Goal: Task Accomplishment & Management: Use online tool/utility

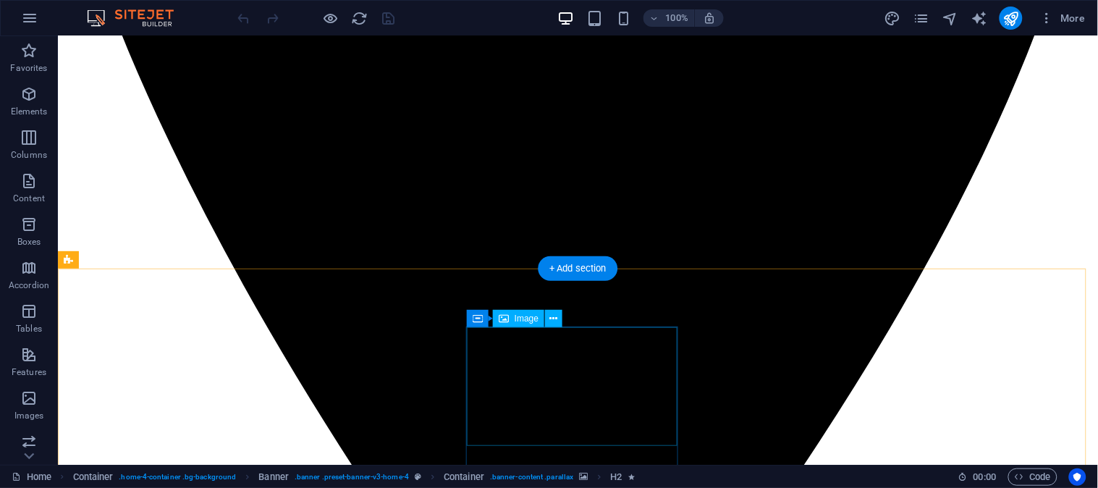
scroll to position [3161, 0]
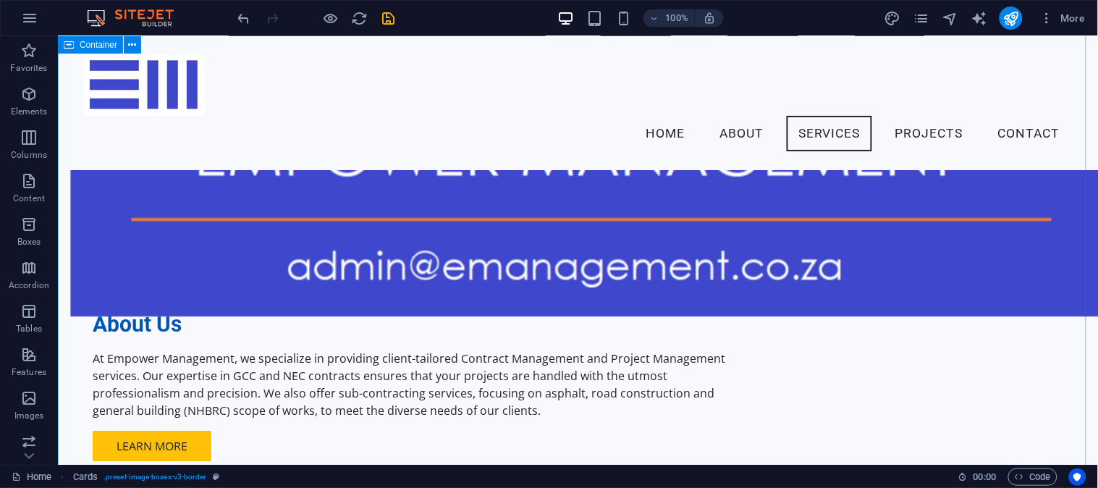
scroll to position [892, 0]
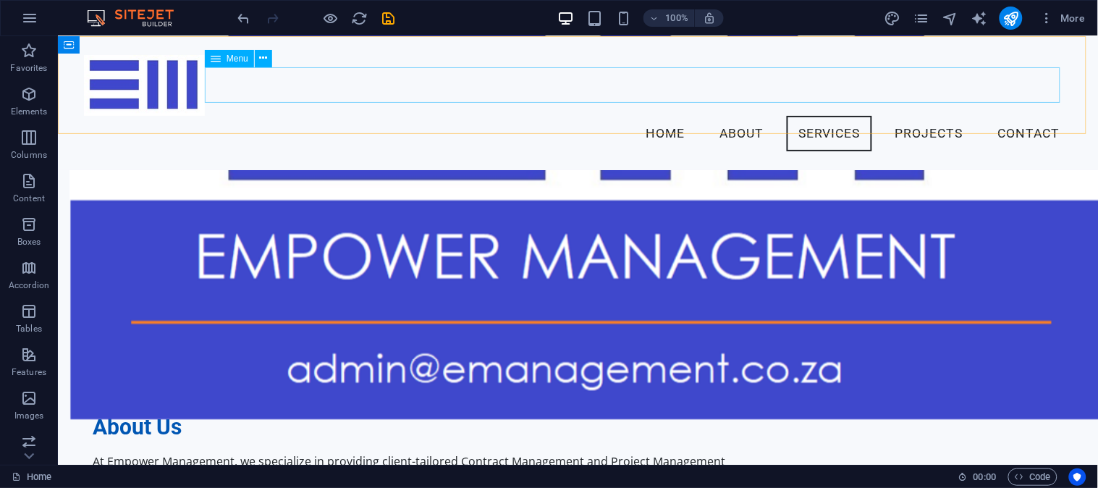
click at [1022, 115] on nav "Home About Services Projects Contact" at bounding box center [577, 133] width 988 height 36
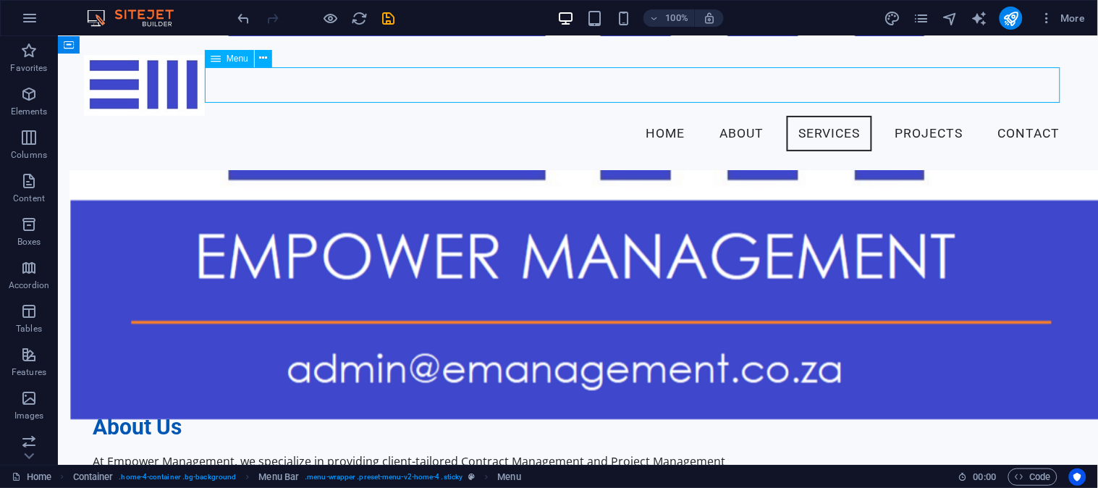
click at [1024, 115] on nav "Home About Services Projects Contact" at bounding box center [577, 133] width 988 height 36
click at [1025, 115] on nav "Home About Services Projects Contact" at bounding box center [577, 133] width 988 height 36
select select
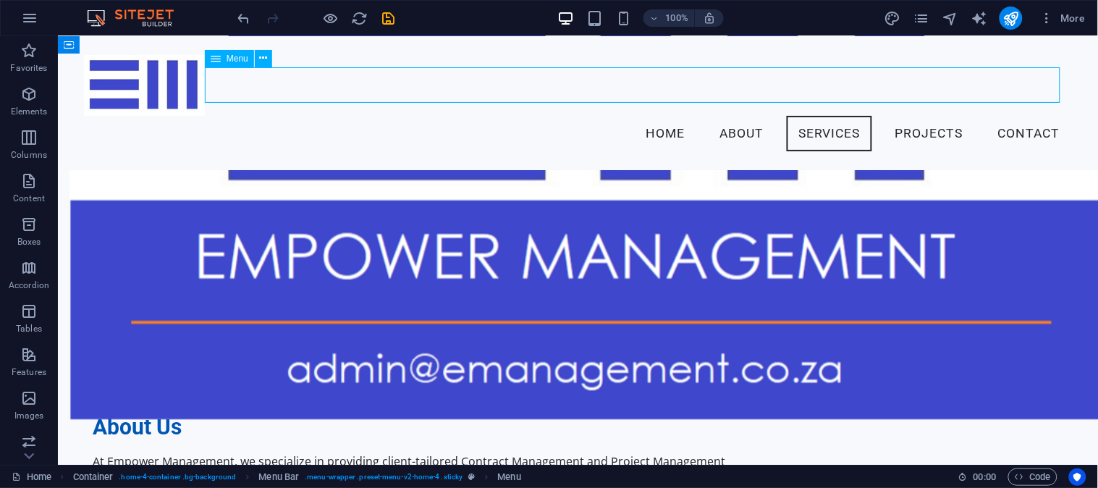
select select
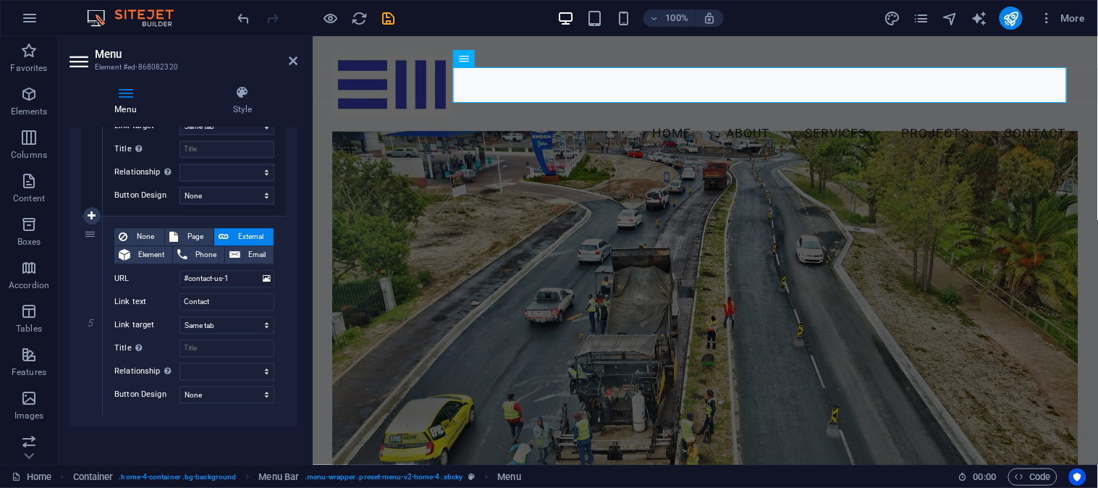
scroll to position [845, 0]
click at [248, 326] on select "New tab Same tab Overlay" at bounding box center [226, 324] width 95 height 17
select select "blank"
click at [179, 316] on select "New tab Same tab Overlay" at bounding box center [226, 324] width 95 height 17
select select
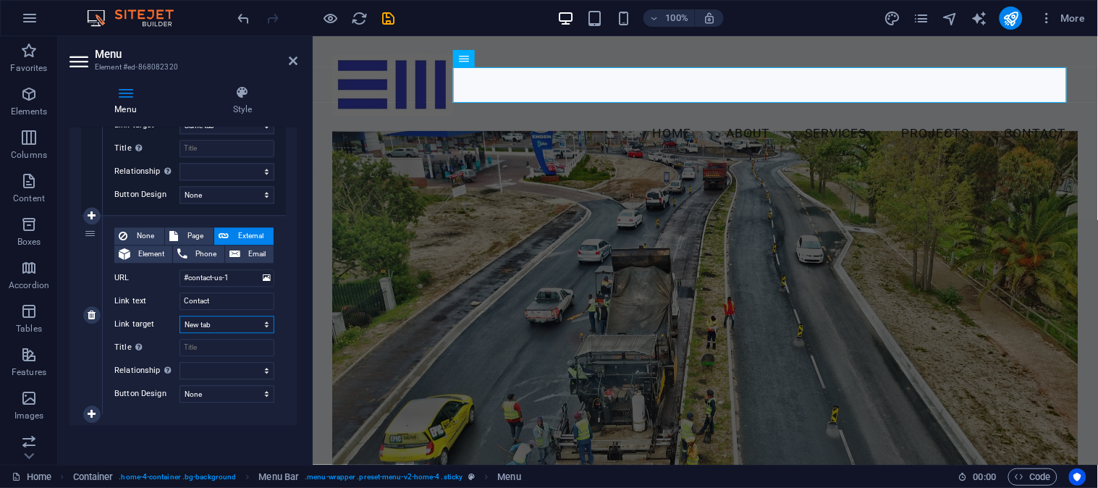
select select
click at [255, 326] on select "New tab Same tab Overlay" at bounding box center [226, 324] width 95 height 17
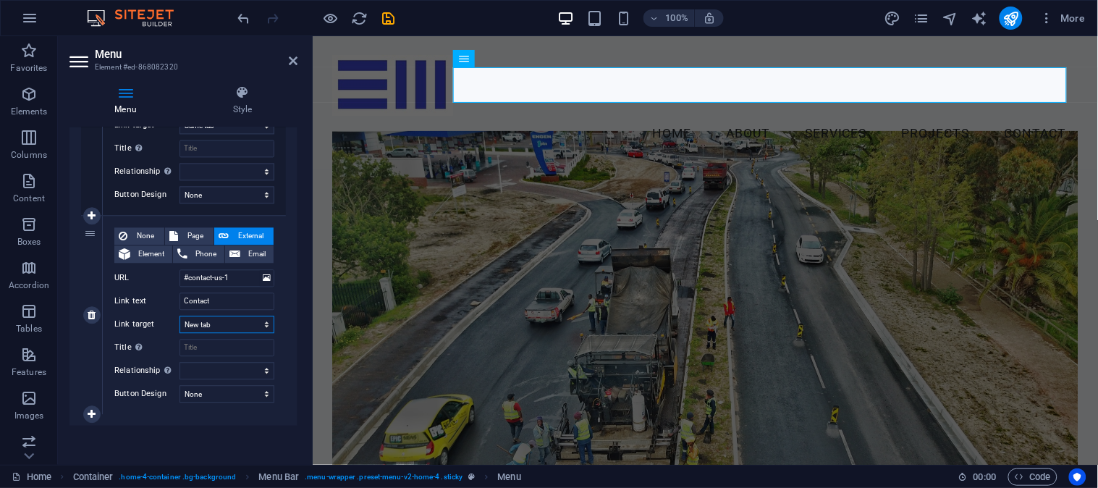
select select "overlay"
click at [179, 316] on select "New tab Same tab Overlay" at bounding box center [226, 324] width 95 height 17
select select
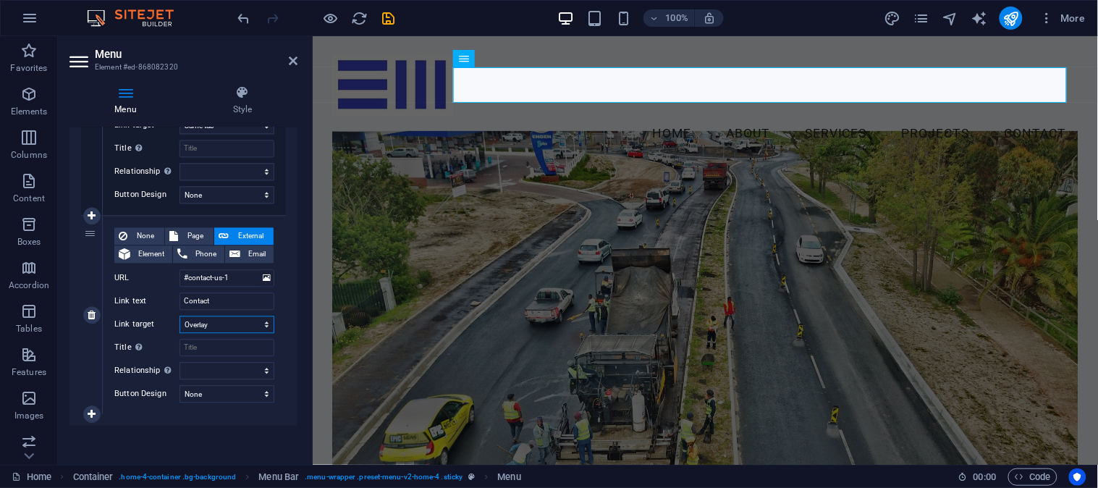
select select
click at [263, 326] on select "New tab Same tab Overlay" at bounding box center [226, 324] width 95 height 17
select select
click at [179, 316] on select "New tab Same tab Overlay" at bounding box center [226, 324] width 95 height 17
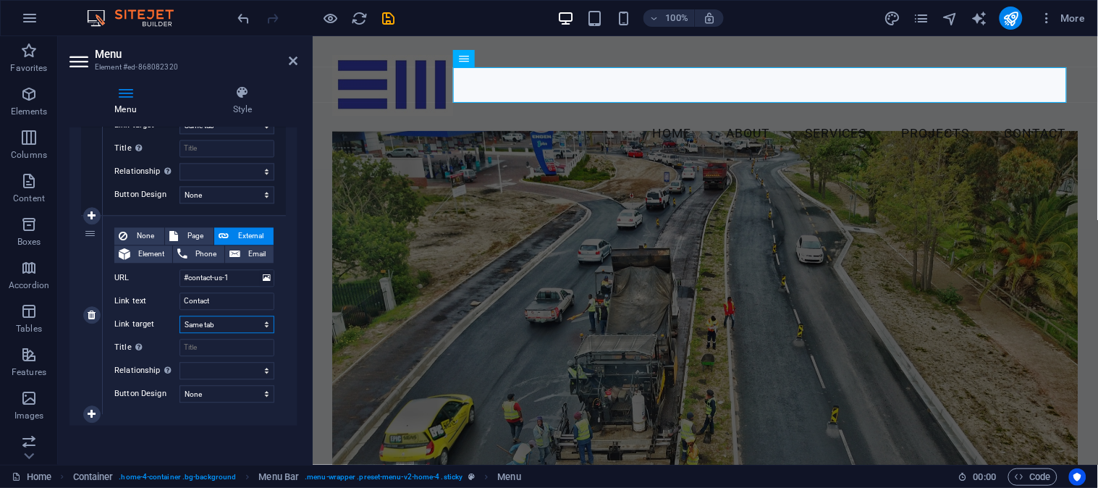
select select
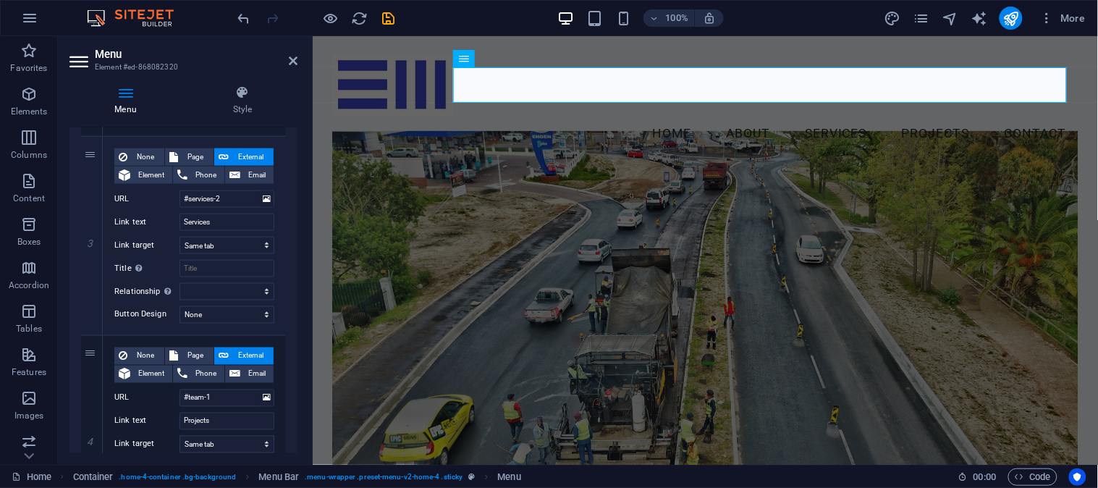
scroll to position [524, 0]
click at [291, 55] on icon at bounding box center [293, 61] width 9 height 12
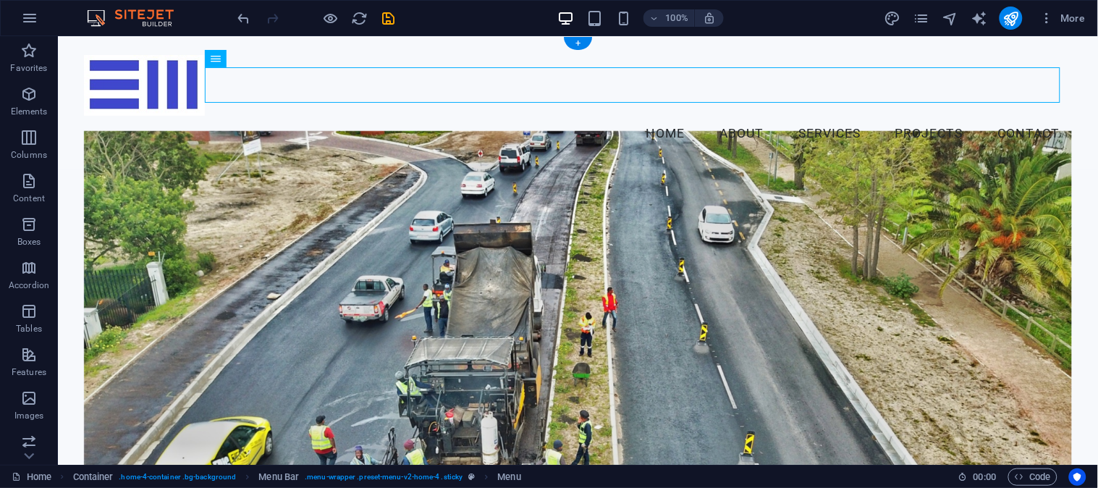
click at [319, 185] on figure at bounding box center [577, 325] width 988 height 390
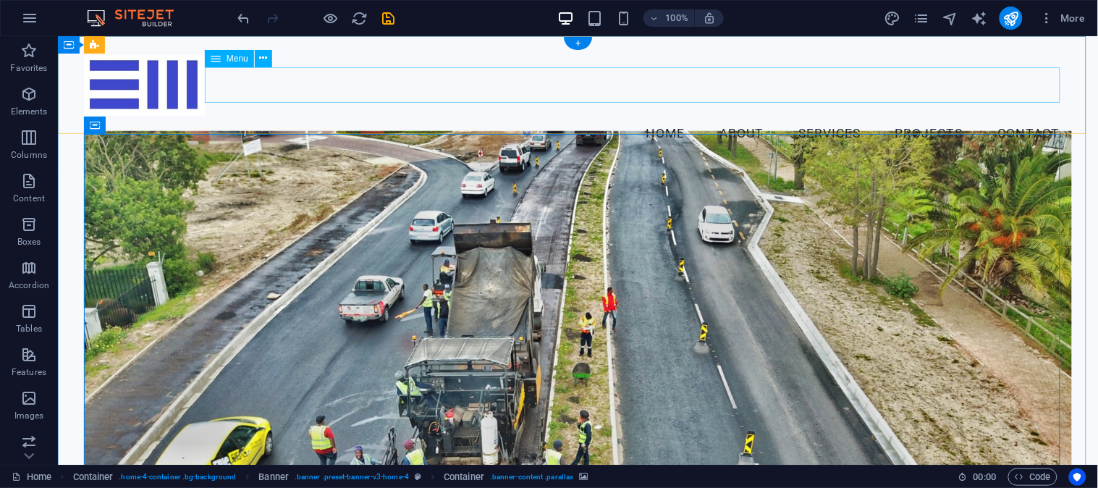
click at [923, 115] on nav "Home About Services Projects Contact" at bounding box center [577, 133] width 988 height 36
click at [913, 115] on nav "Home About Services Projects Contact" at bounding box center [577, 133] width 988 height 36
select select
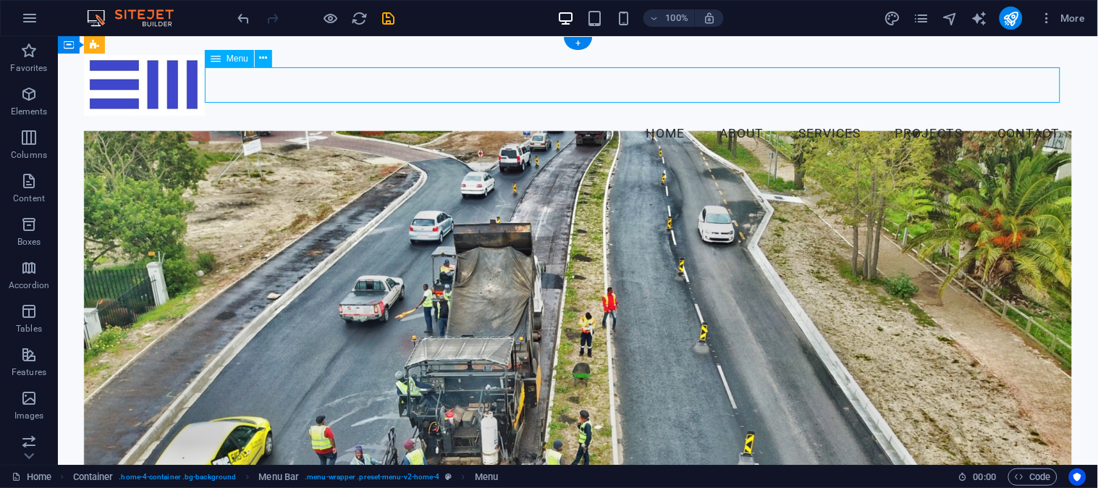
select select
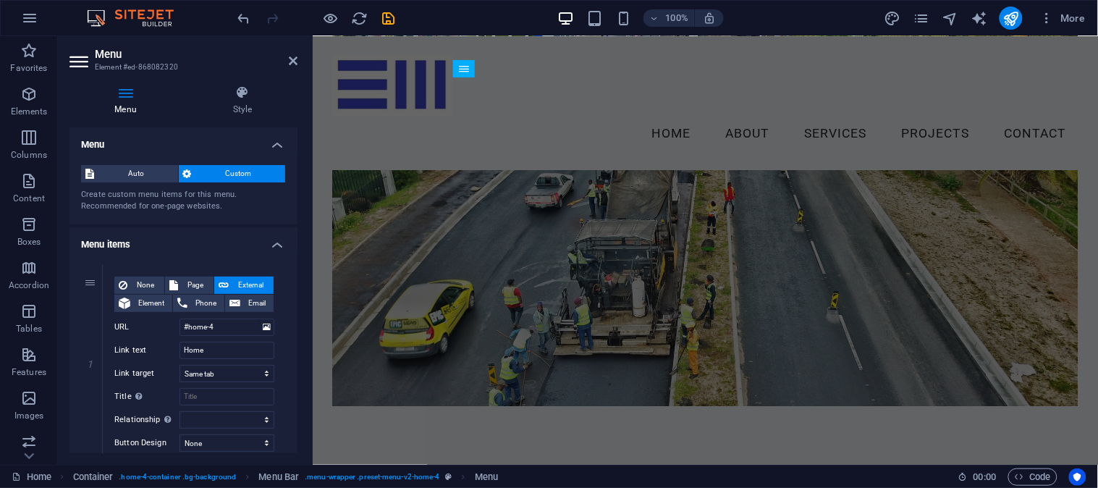
scroll to position [0, 0]
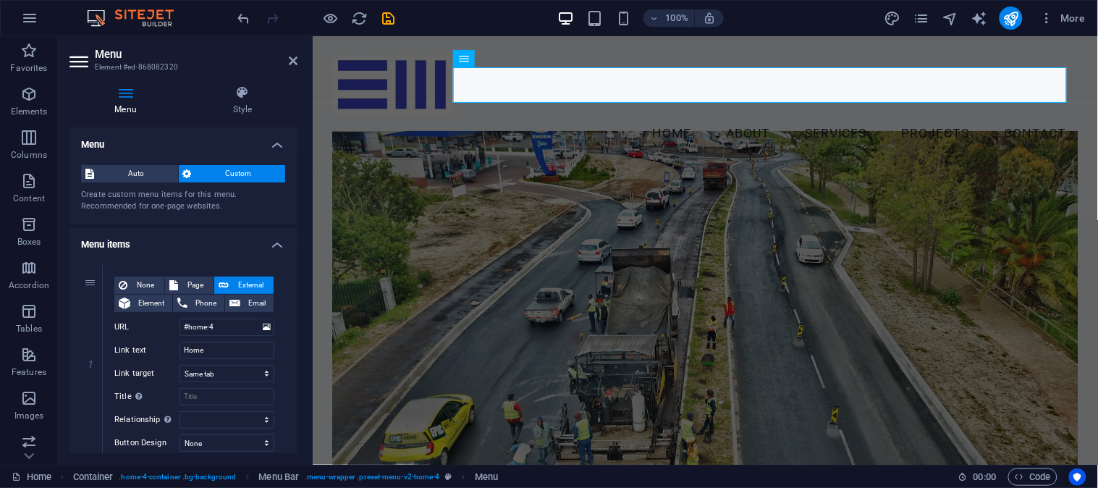
click at [618, 200] on figure at bounding box center [704, 325] width 746 height 390
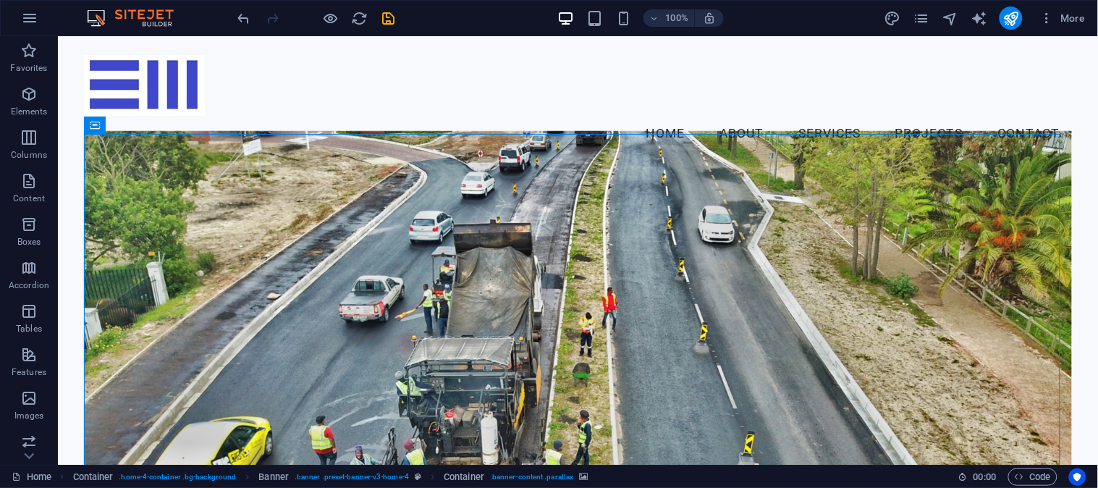
click at [554, 216] on figure at bounding box center [577, 325] width 988 height 390
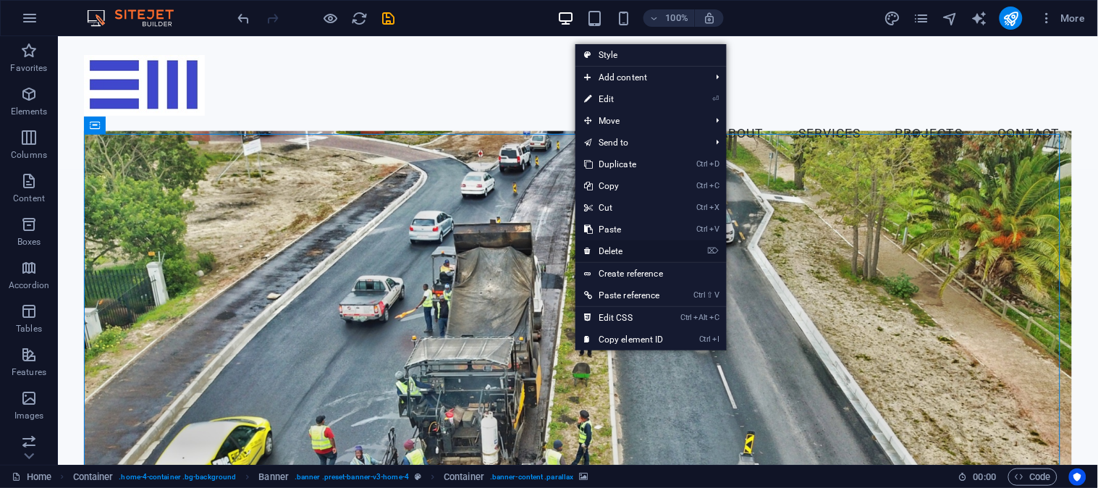
click at [617, 248] on link "⌦ Delete" at bounding box center [623, 251] width 97 height 22
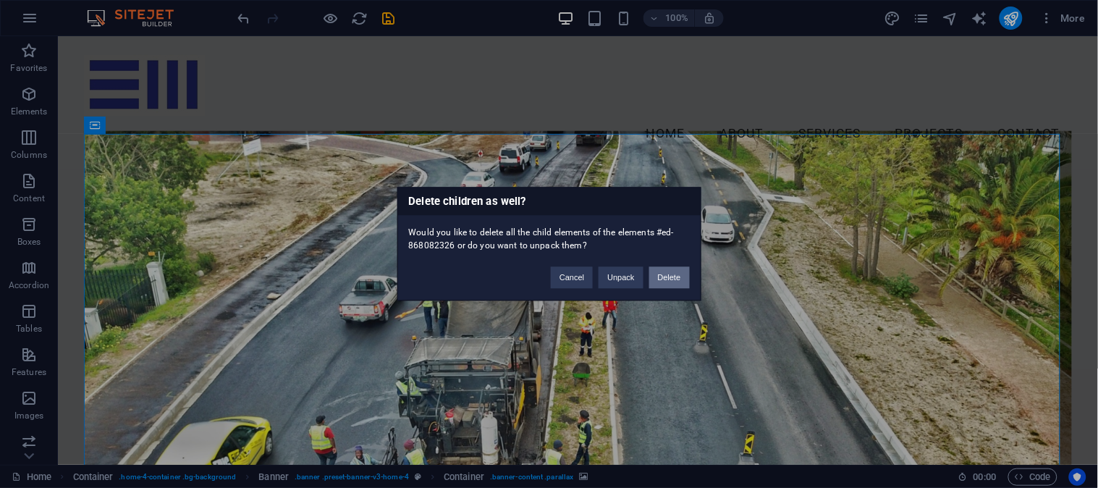
click at [664, 278] on button "Delete" at bounding box center [669, 278] width 41 height 22
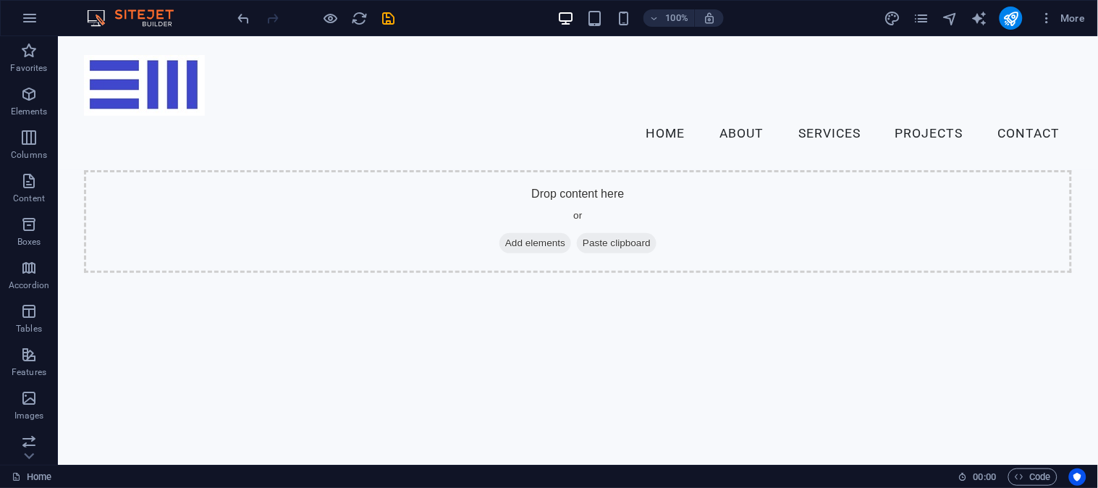
click at [229, 15] on div "100% More" at bounding box center [549, 18] width 1096 height 35
click at [244, 12] on icon "undo" at bounding box center [244, 18] width 17 height 17
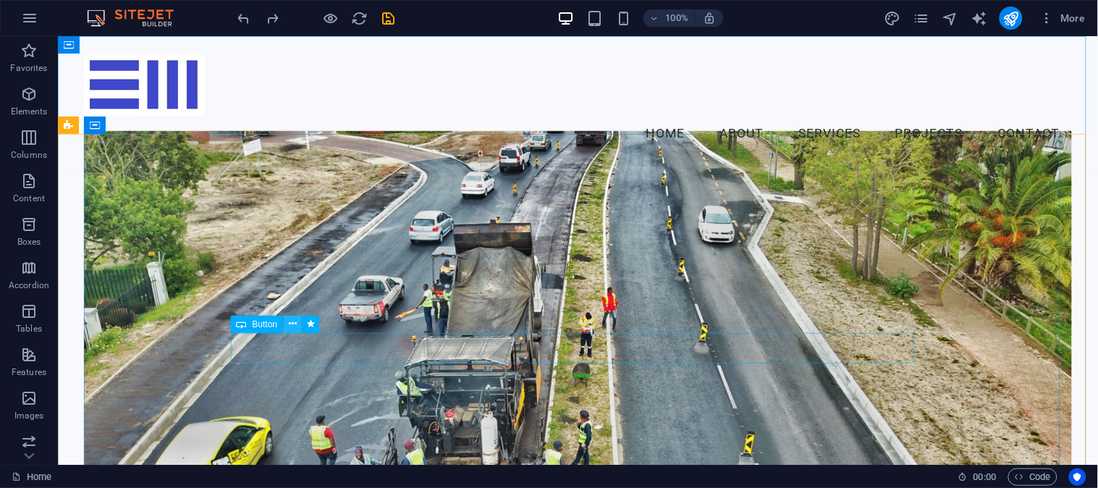
click at [291, 321] on icon at bounding box center [293, 323] width 8 height 15
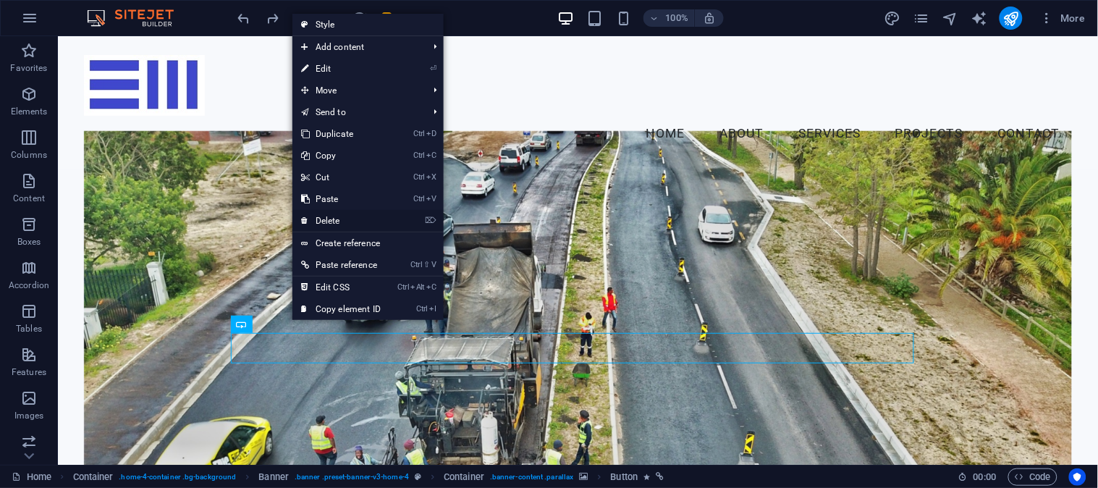
click at [358, 216] on link "⌦ Delete" at bounding box center [340, 221] width 97 height 22
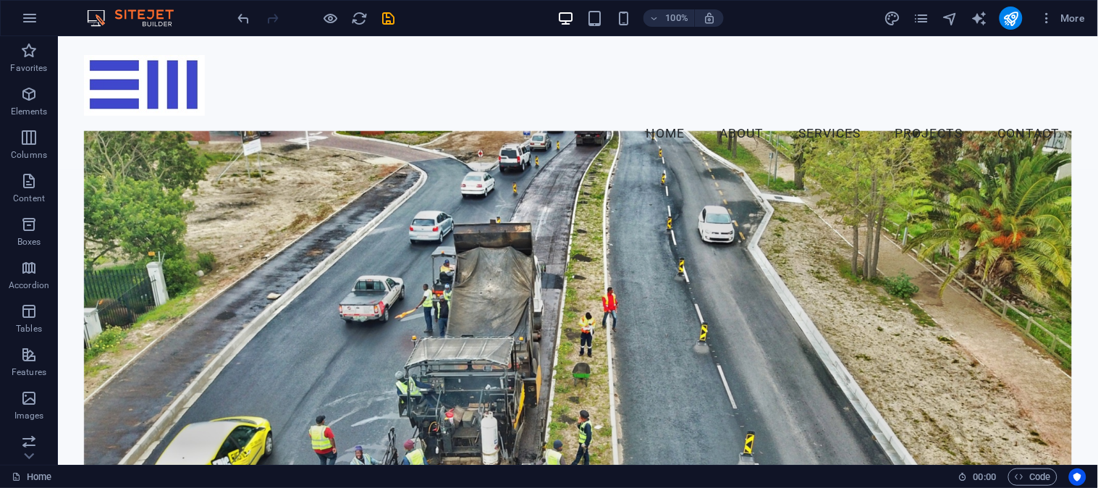
click at [387, 10] on icon "save" at bounding box center [389, 18] width 17 height 17
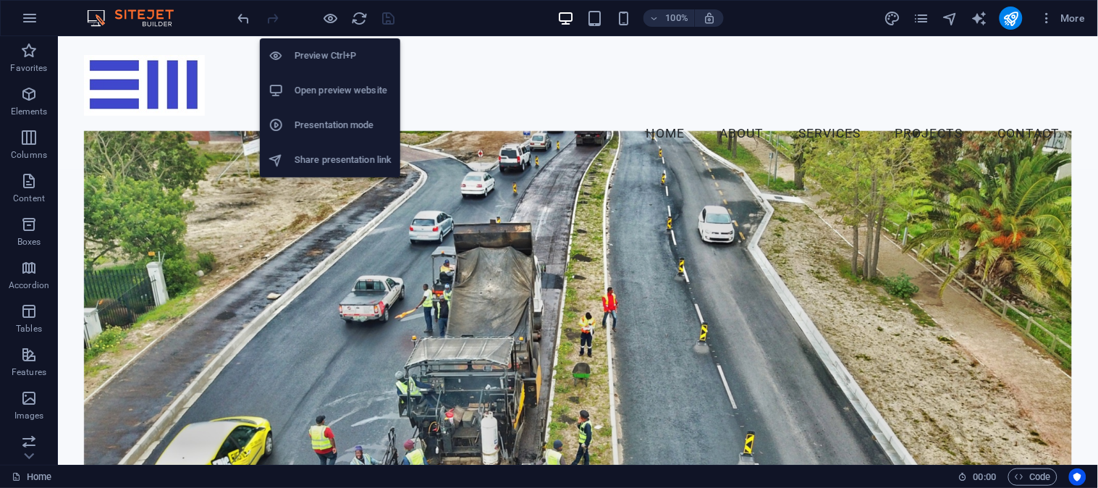
click at [351, 89] on h6 "Open preview website" at bounding box center [343, 90] width 97 height 17
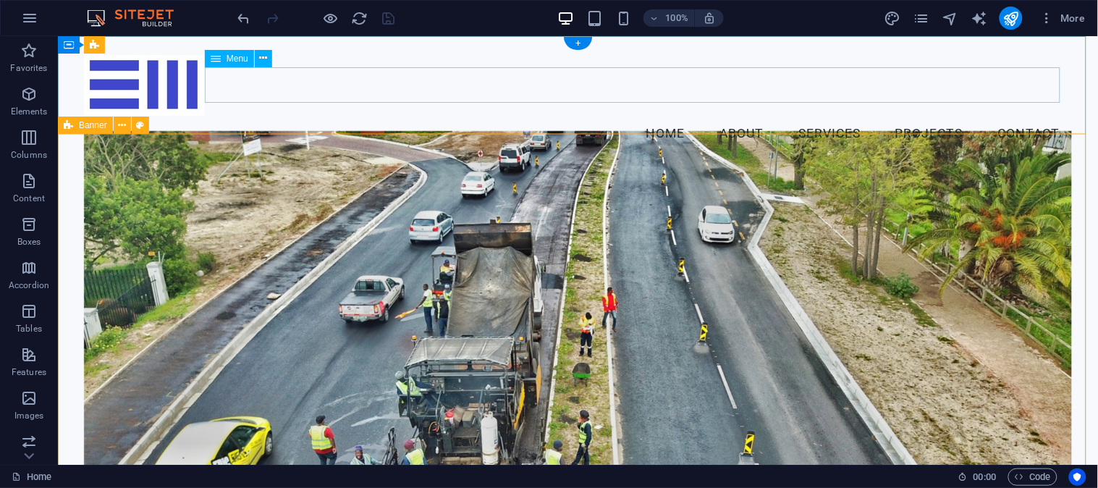
click at [1015, 115] on nav "Home About Services Projects Contact" at bounding box center [577, 133] width 988 height 36
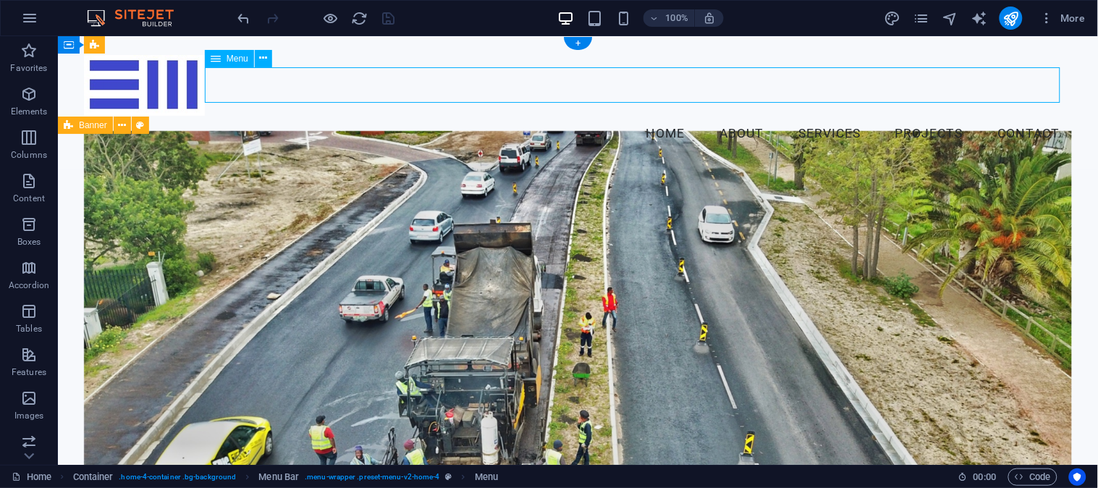
click at [1015, 115] on nav "Home About Services Projects Contact" at bounding box center [577, 133] width 988 height 36
select select
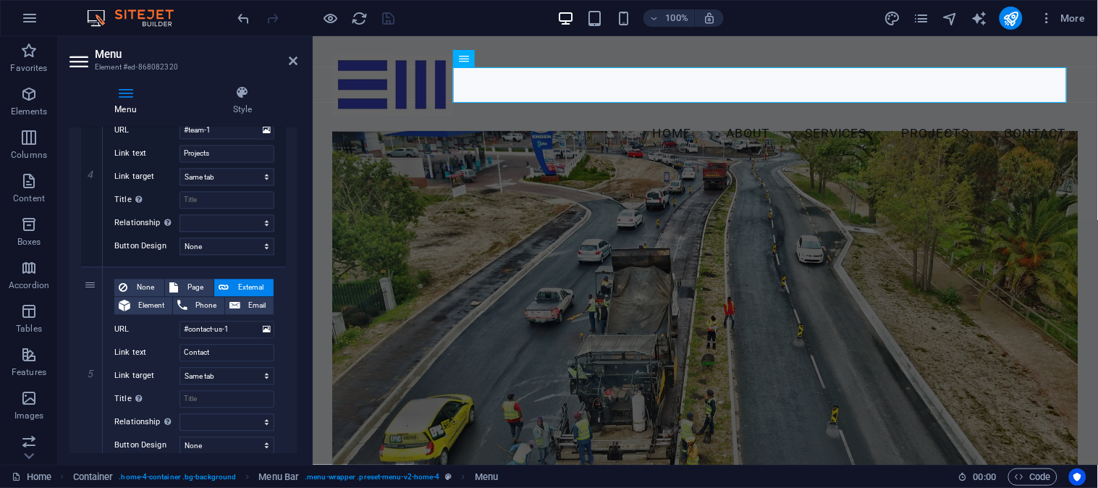
scroll to position [845, 0]
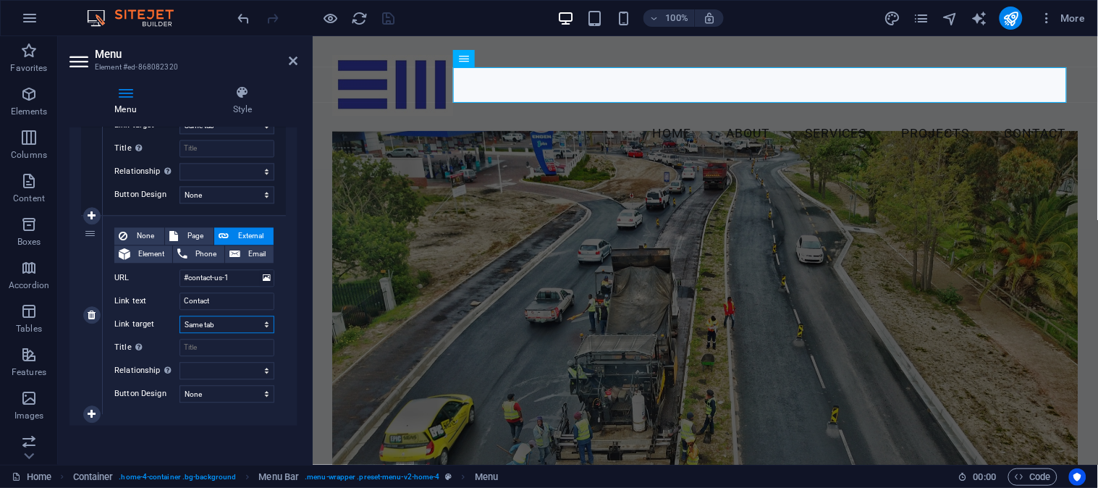
click at [261, 324] on select "New tab Same tab Overlay" at bounding box center [226, 324] width 95 height 17
select select "overlay"
click at [179, 316] on select "New tab Same tab Overlay" at bounding box center [226, 324] width 95 height 17
select select
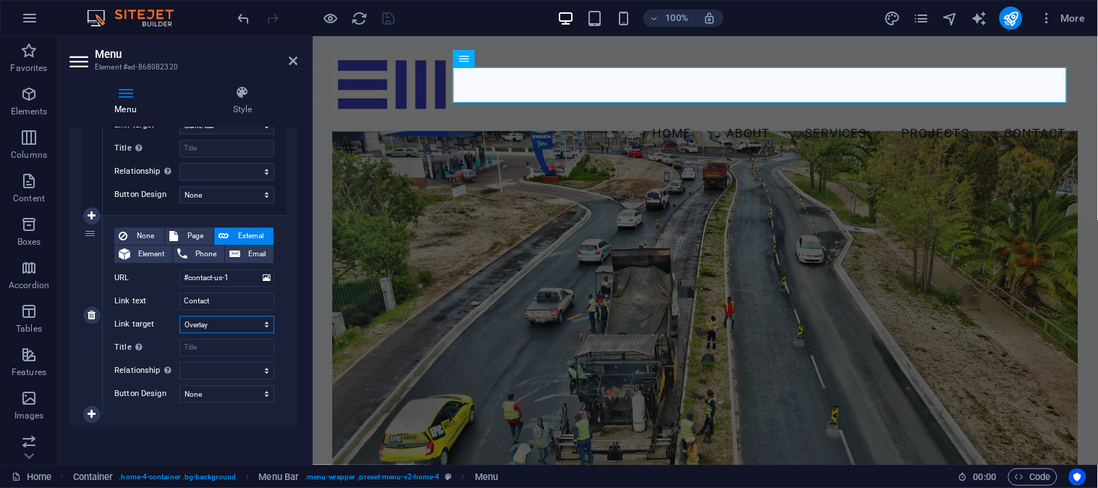
select select
click at [262, 321] on select "New tab Same tab Overlay" at bounding box center [226, 324] width 95 height 17
click at [256, 330] on select "New tab Same tab Overlay" at bounding box center [226, 324] width 95 height 17
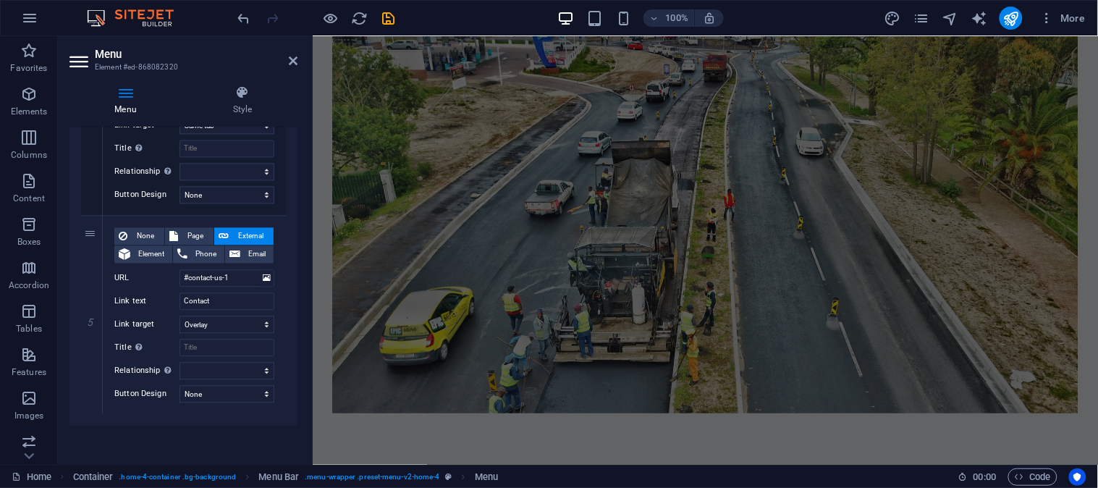
scroll to position [241, 0]
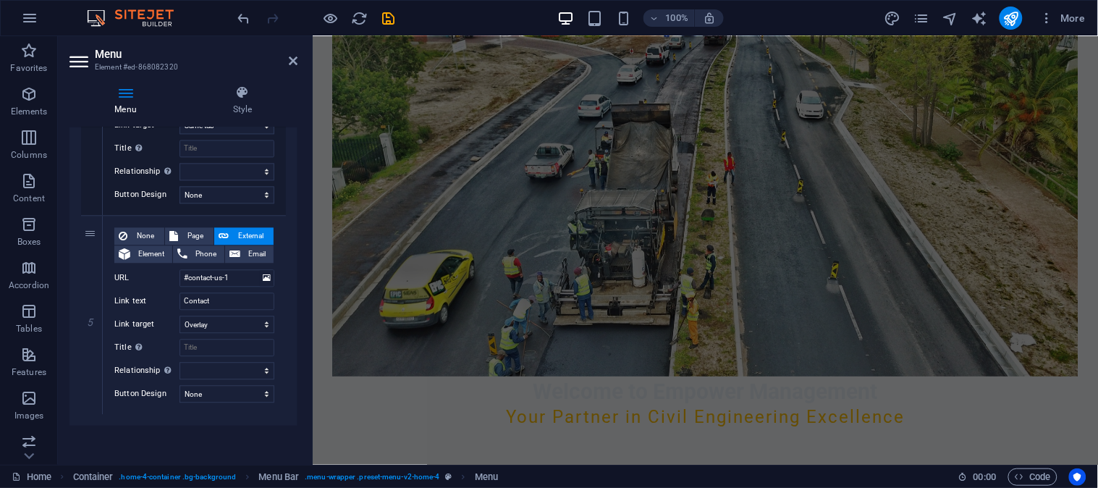
click at [734, 222] on figure at bounding box center [704, 181] width 746 height 390
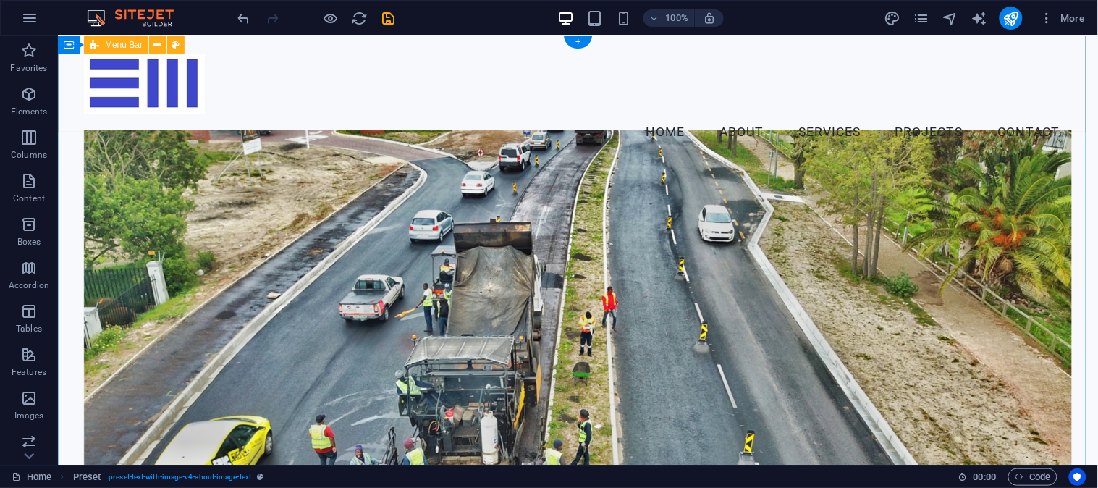
scroll to position [0, 0]
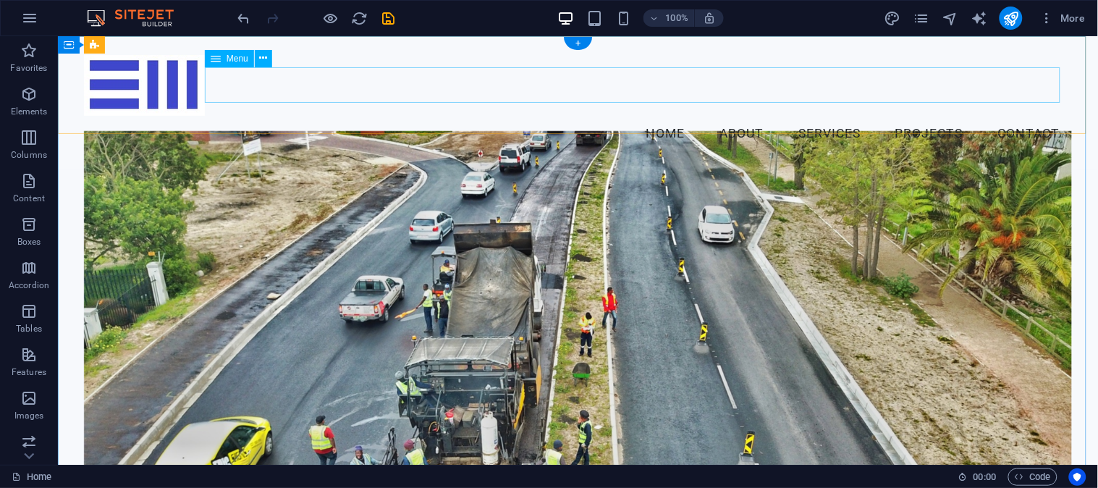
click at [812, 115] on nav "Home About Services Projects Contact" at bounding box center [577, 133] width 988 height 36
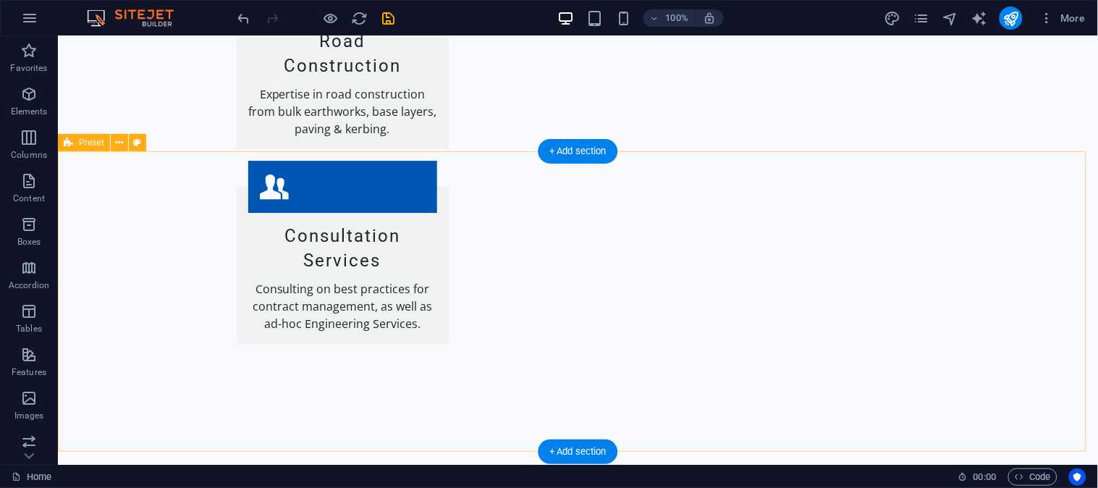
scroll to position [2551, 0]
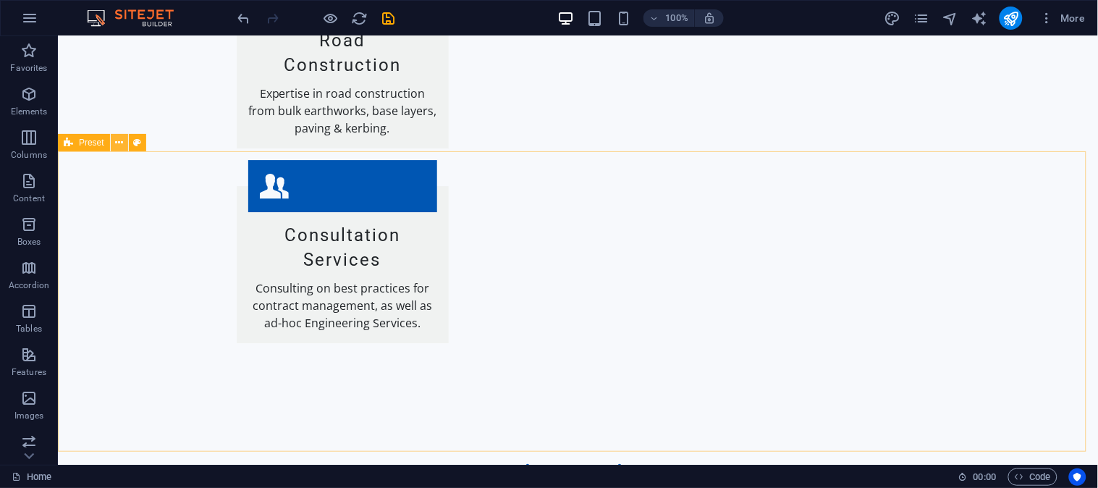
click at [123, 143] on icon at bounding box center [119, 142] width 8 height 15
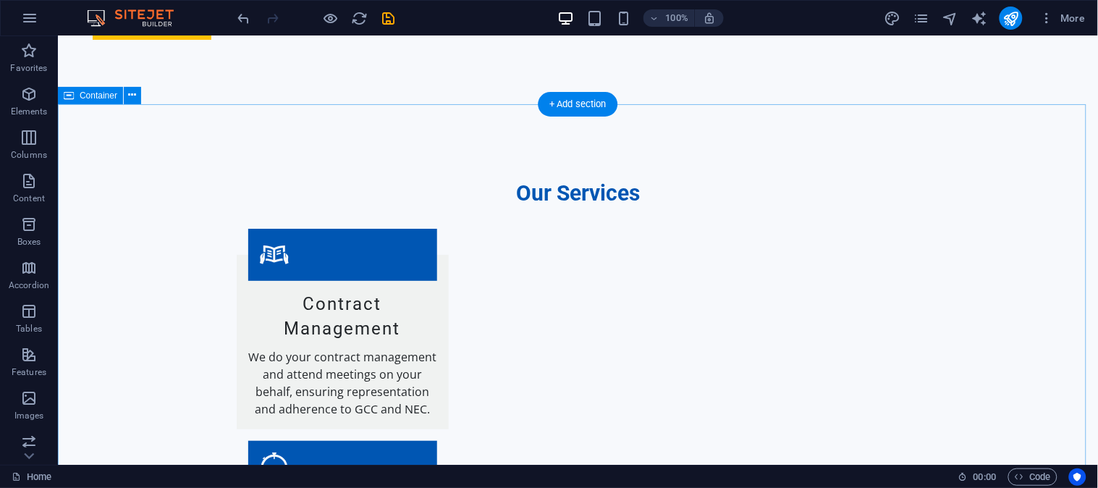
scroll to position [1426, 0]
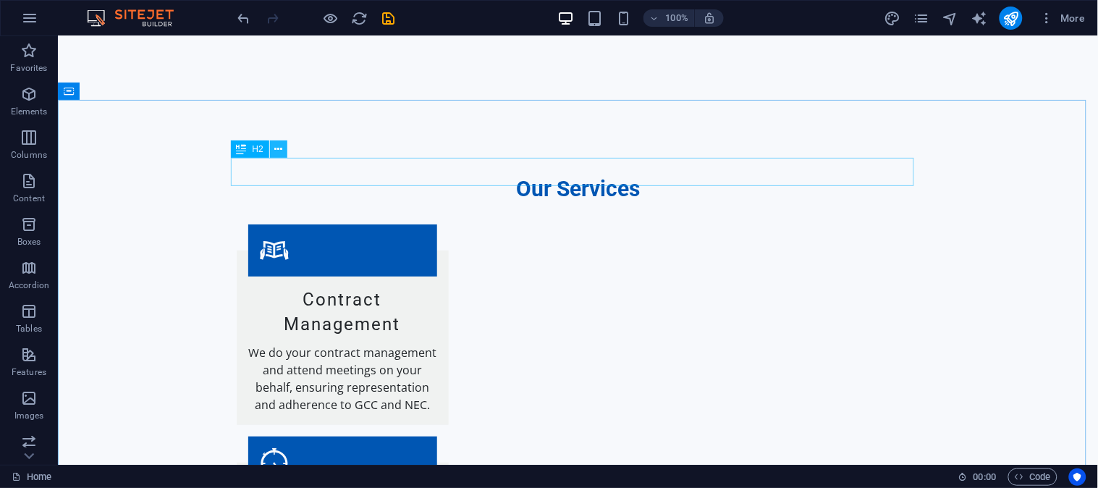
click at [280, 149] on icon at bounding box center [278, 149] width 8 height 15
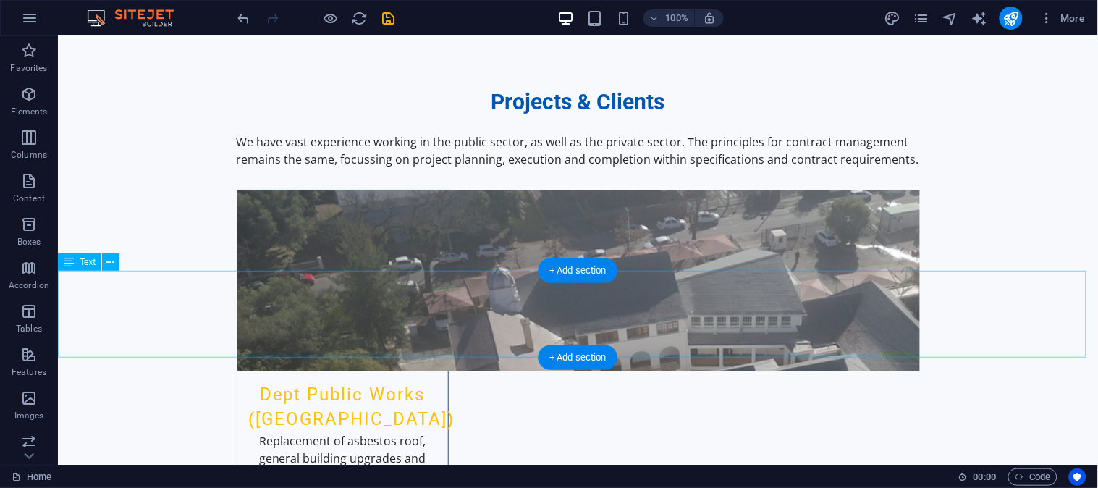
scroll to position [3114, 0]
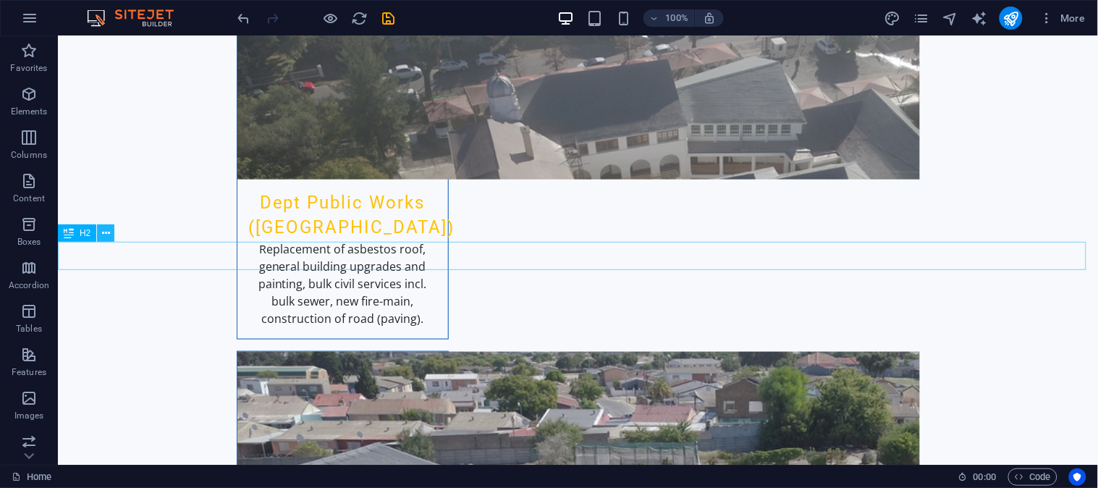
click at [102, 235] on icon at bounding box center [106, 233] width 8 height 15
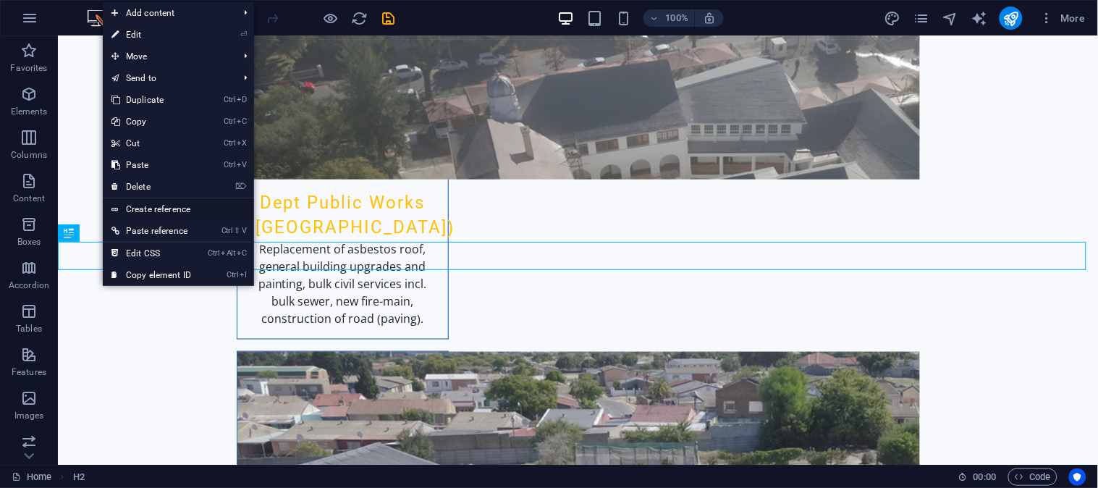
click at [174, 208] on link "Create reference" at bounding box center [178, 209] width 151 height 22
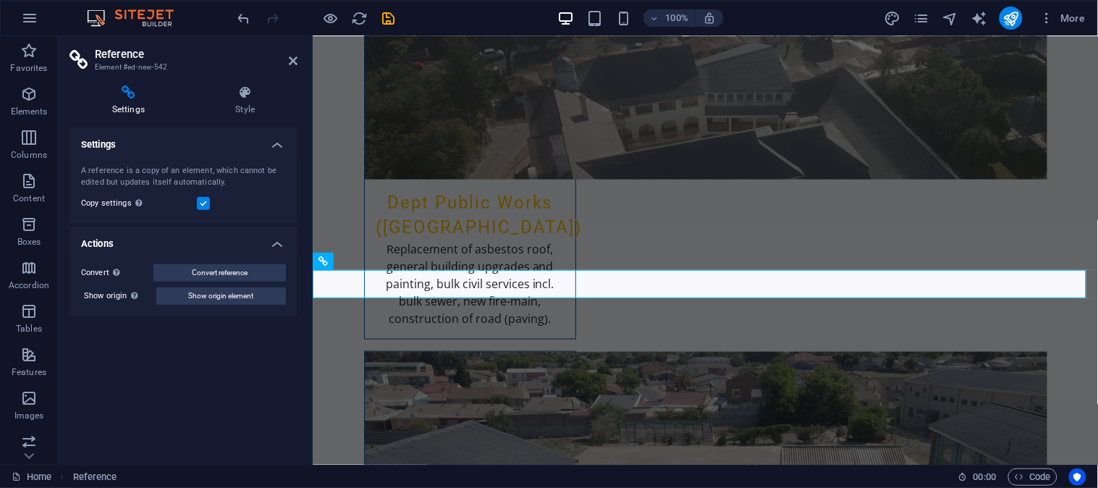
click at [156, 64] on h3 "Element #ed-new-542" at bounding box center [182, 67] width 174 height 13
drag, startPoint x: 121, startPoint y: 65, endPoint x: 182, endPoint y: 71, distance: 61.1
click at [182, 71] on h3 "Element #ed-new-542" at bounding box center [182, 67] width 174 height 13
click at [289, 59] on icon at bounding box center [293, 61] width 9 height 12
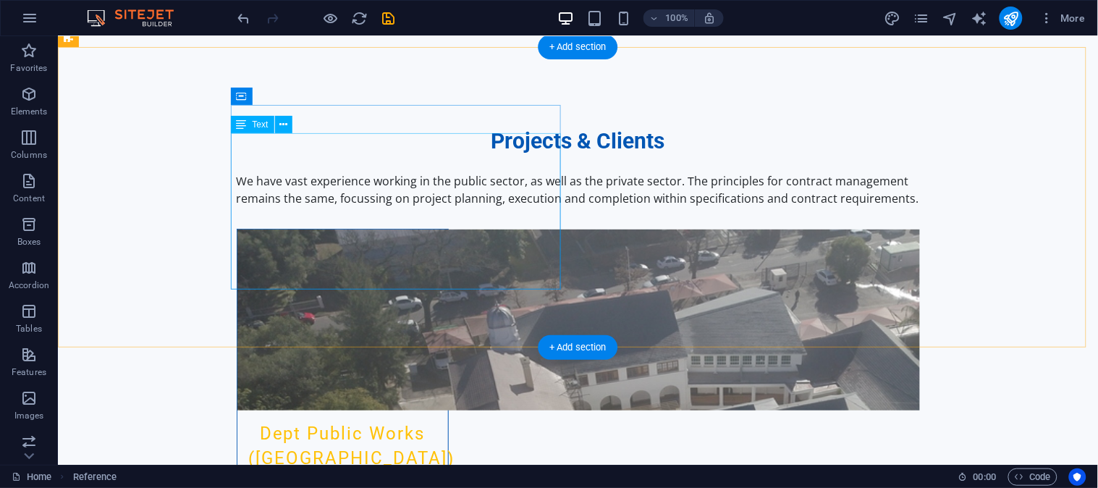
scroll to position [3034, 0]
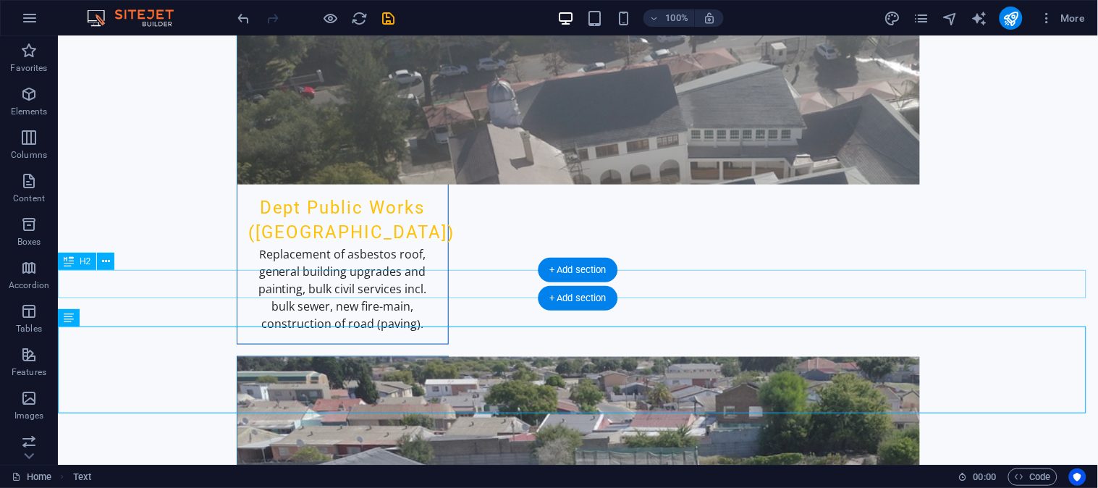
scroll to position [3223, 0]
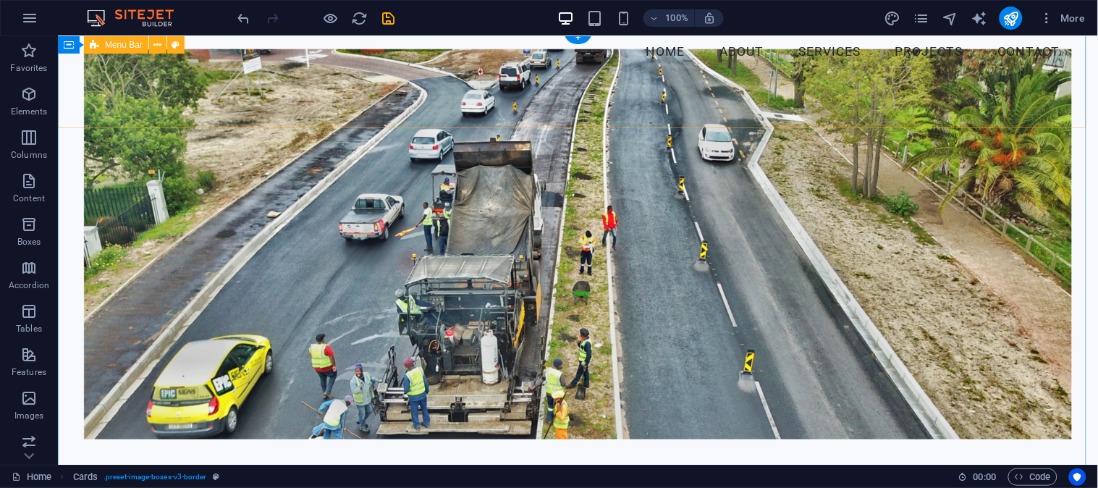
scroll to position [0, 0]
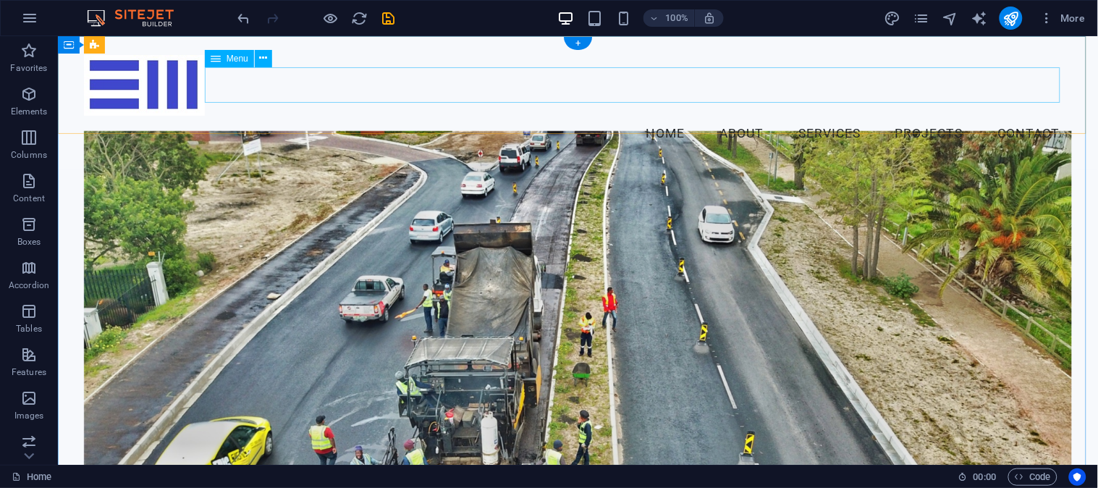
click at [1001, 115] on nav "Home About Services Projects Contact" at bounding box center [577, 133] width 988 height 36
select select
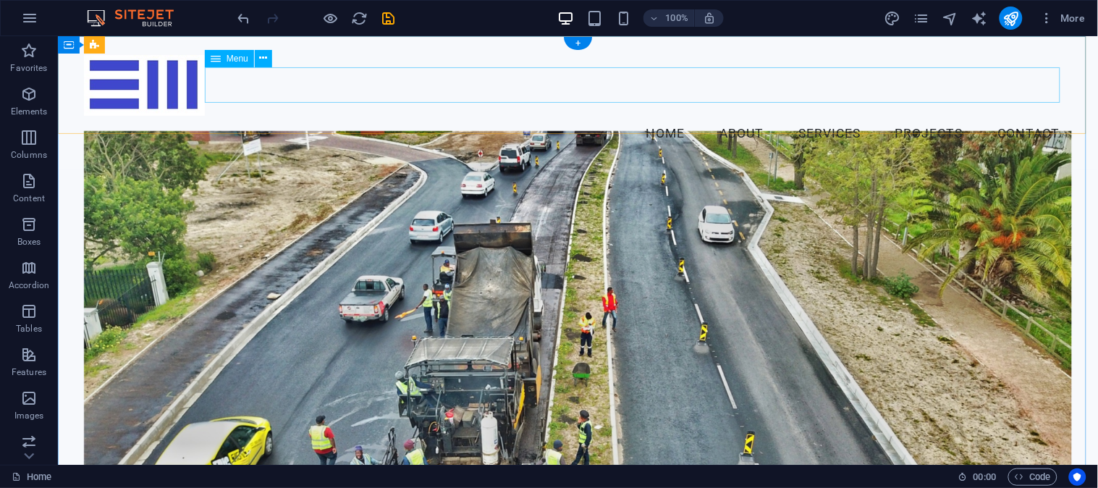
select select
select select "overlay"
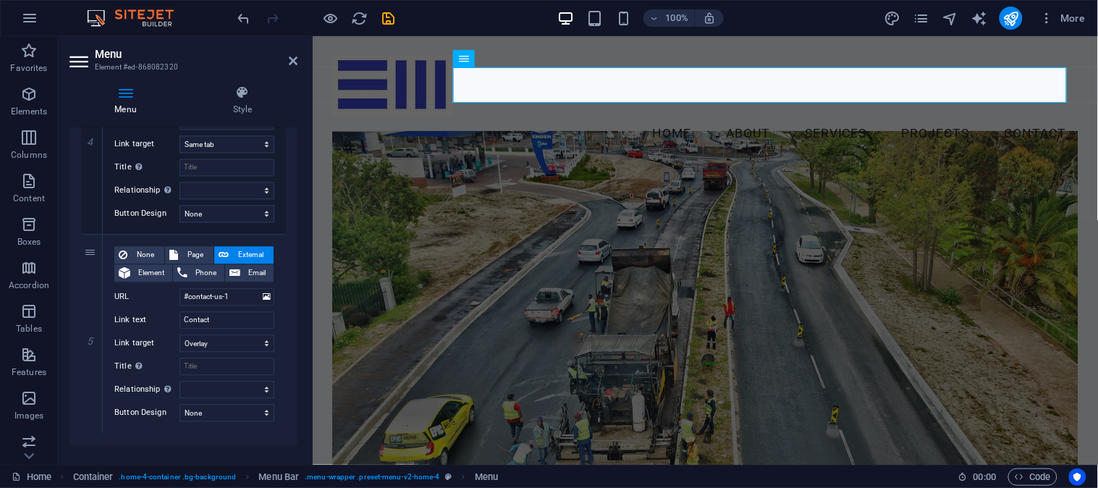
scroll to position [845, 0]
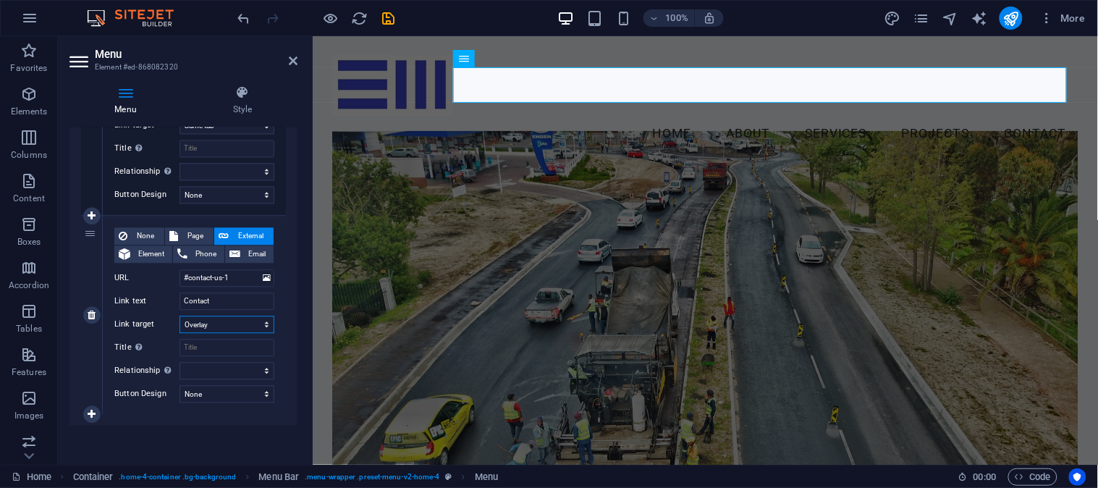
click at [218, 323] on select "New tab Same tab Overlay" at bounding box center [226, 324] width 95 height 17
select select
click at [179, 316] on select "New tab Same tab Overlay" at bounding box center [226, 324] width 95 height 17
select select
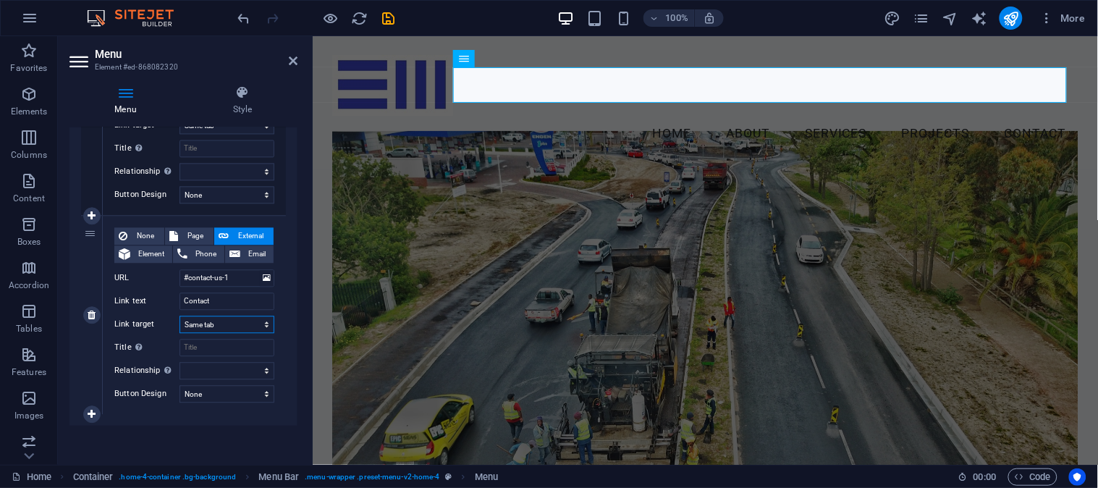
select select
click at [206, 350] on input "Title Additional link description, should not be the same as the link text. The…" at bounding box center [226, 347] width 95 height 17
click at [229, 298] on input "Contact" at bounding box center [226, 300] width 95 height 17
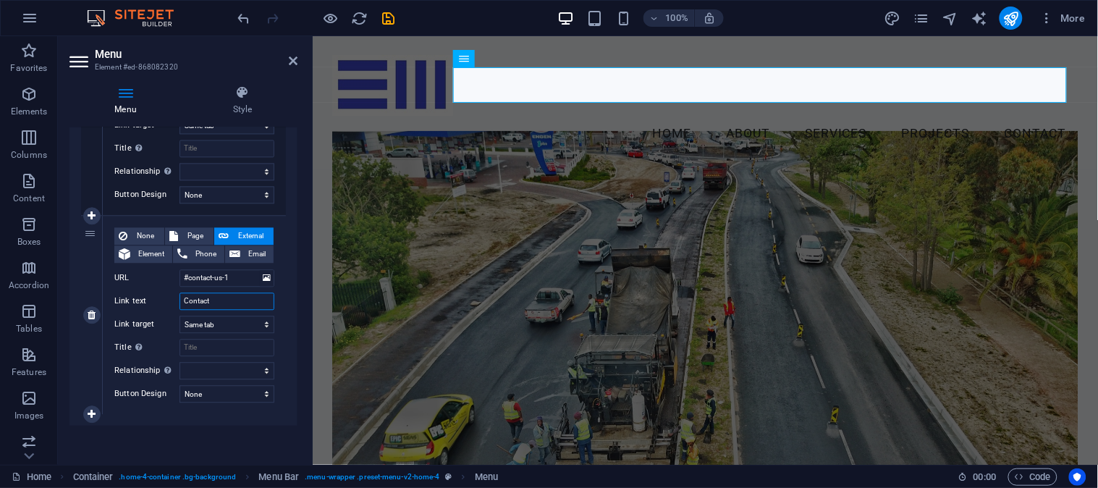
type input "Contact"
select select
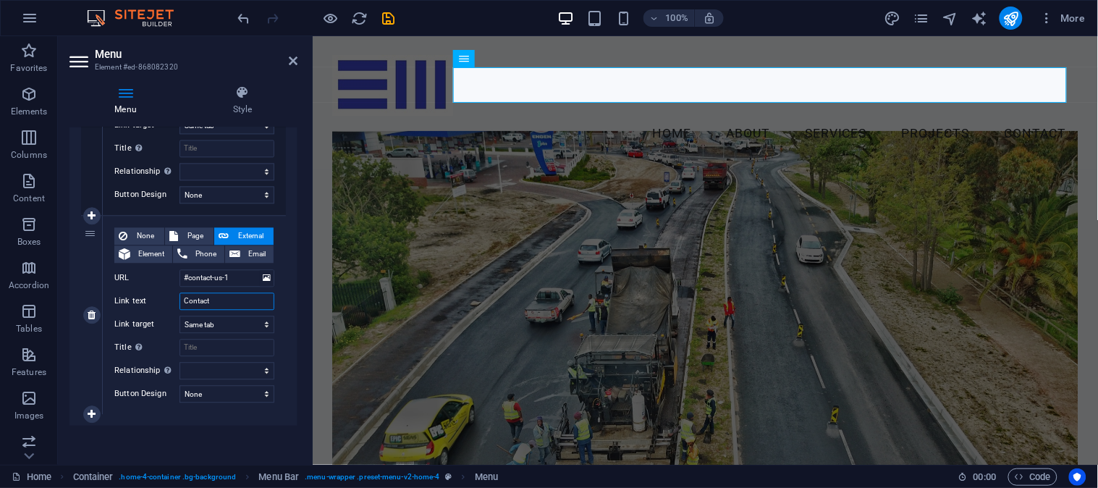
select select
type input "Contact US"
select select
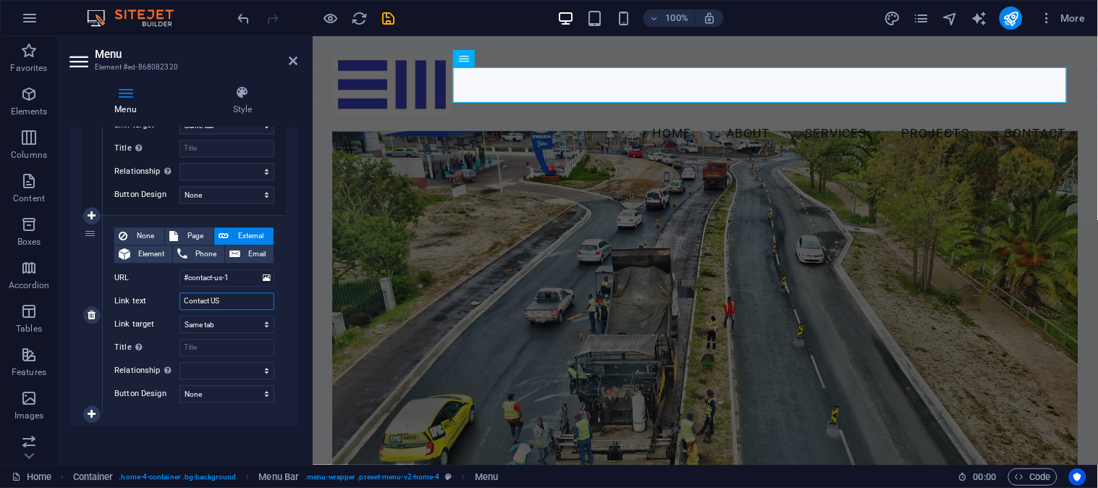
select select
type input "Contact U"
select select
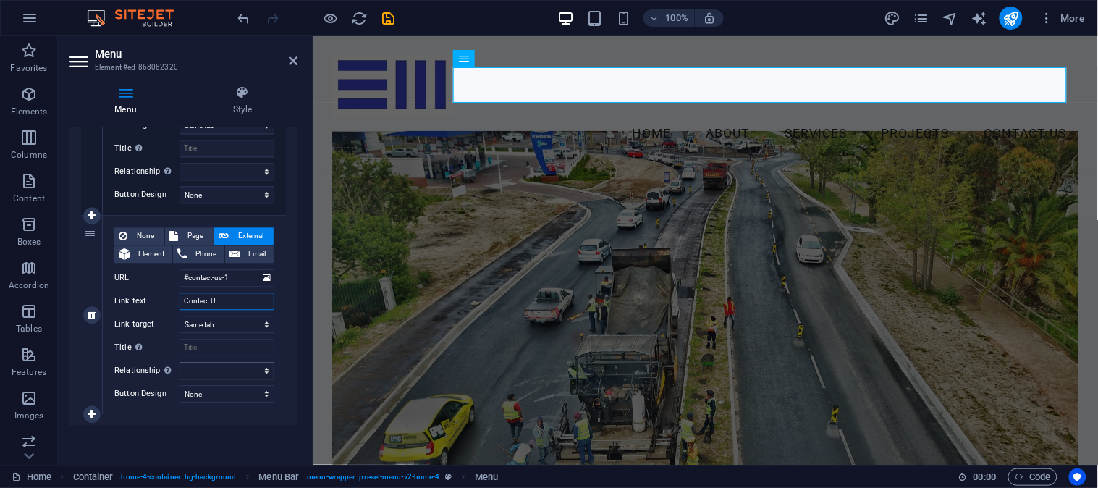
select select
type input "Contact US"
select select
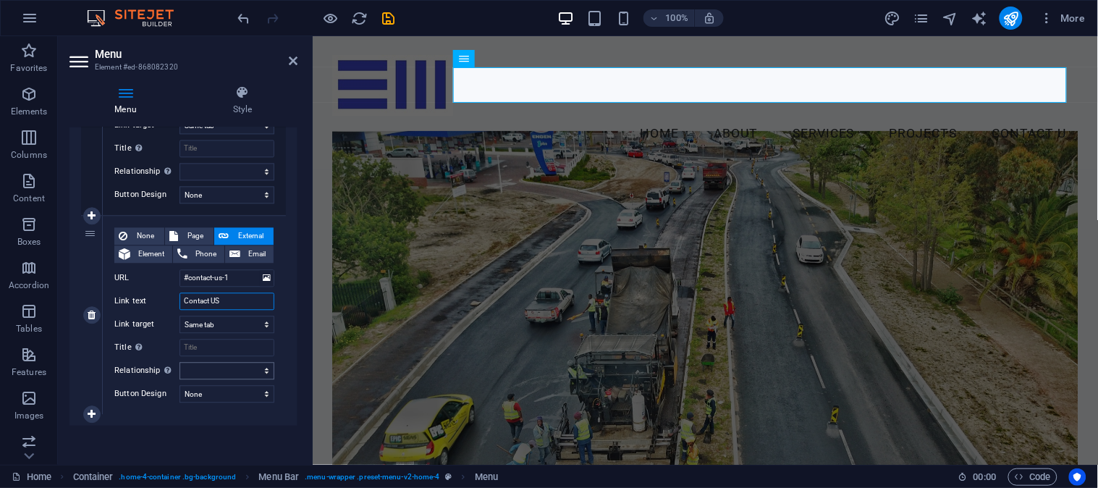
select select
type input "Contact Us"
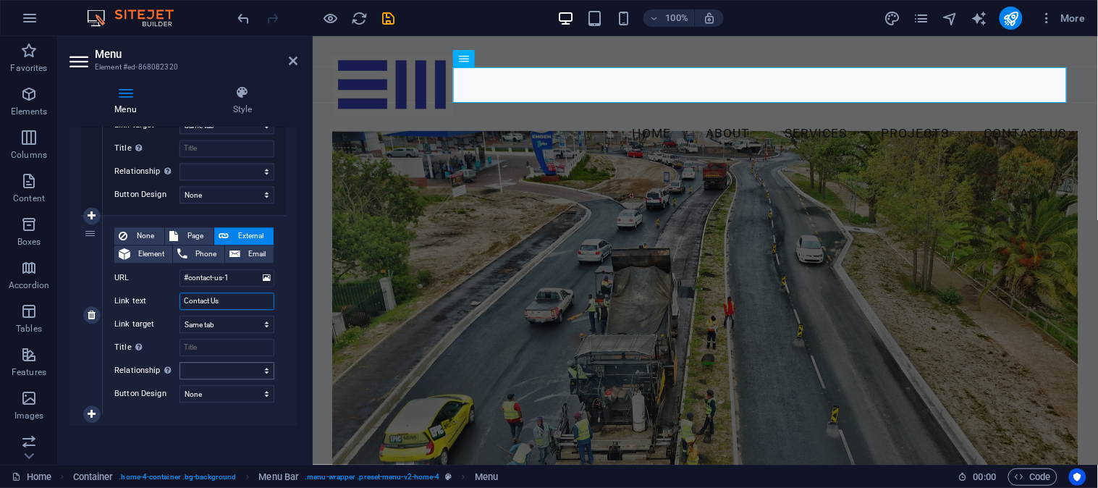
select select
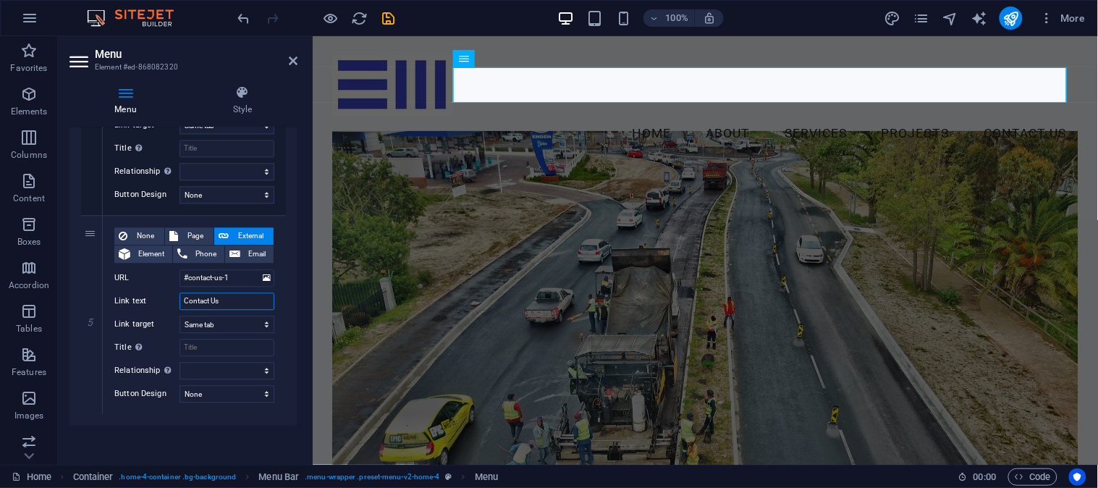
type input "Contact Us"
click at [232, 342] on input "Title Additional link description, should not be the same as the link text. The…" at bounding box center [226, 347] width 95 height 17
click at [247, 395] on select "None Default Primary Secondary" at bounding box center [226, 393] width 95 height 17
click at [262, 393] on select "None Default Primary Secondary" at bounding box center [226, 393] width 95 height 17
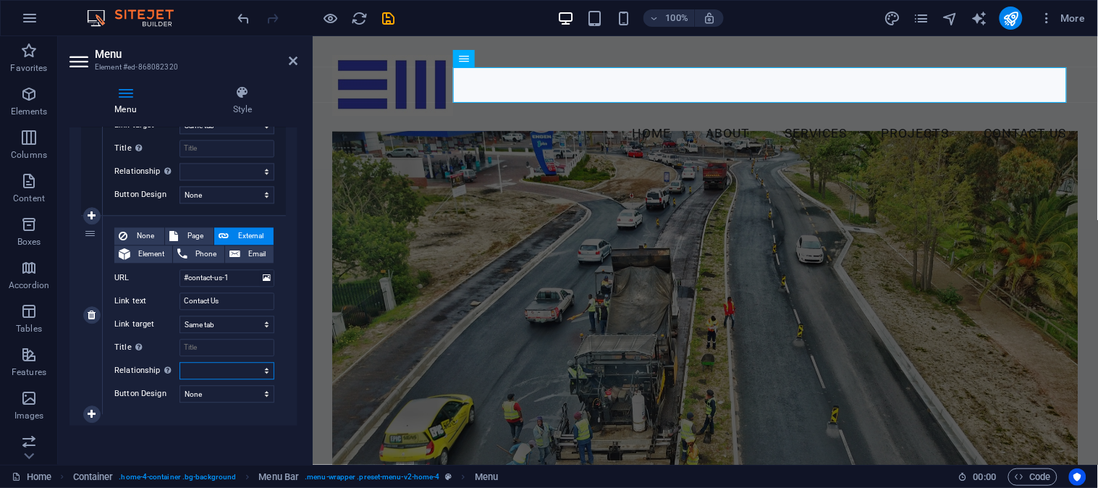
click at [232, 368] on select "alternate author bookmark external help license next nofollow noreferrer noopen…" at bounding box center [226, 370] width 95 height 17
click at [208, 227] on button "Page" at bounding box center [189, 235] width 48 height 17
select select
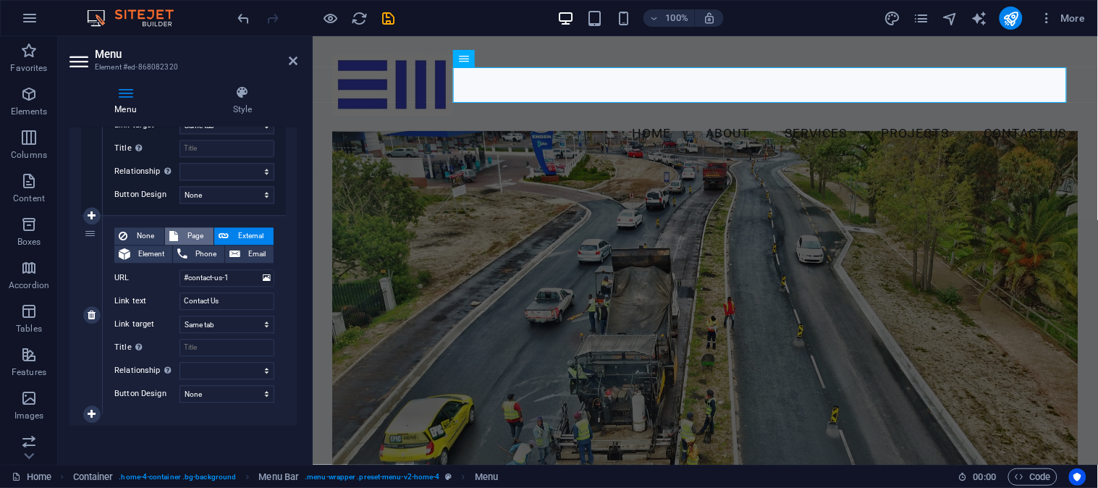
select select
click at [263, 326] on select "New tab Same tab Overlay" at bounding box center [226, 324] width 95 height 17
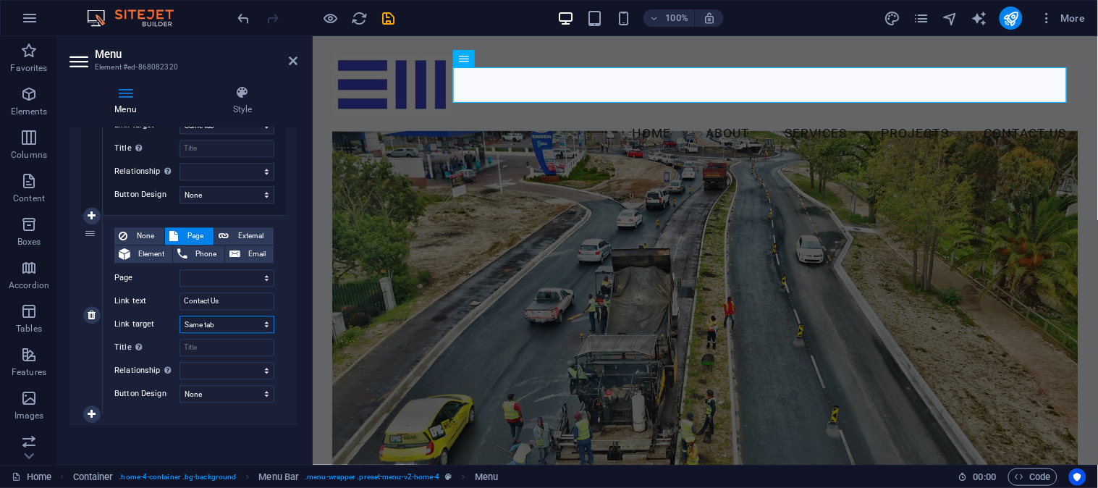
click at [263, 326] on select "New tab Same tab Overlay" at bounding box center [226, 324] width 95 height 17
click at [193, 411] on div "None Page External Element Phone Email Page Home Subpage Legal Notice Privacy E…" at bounding box center [194, 315] width 183 height 198
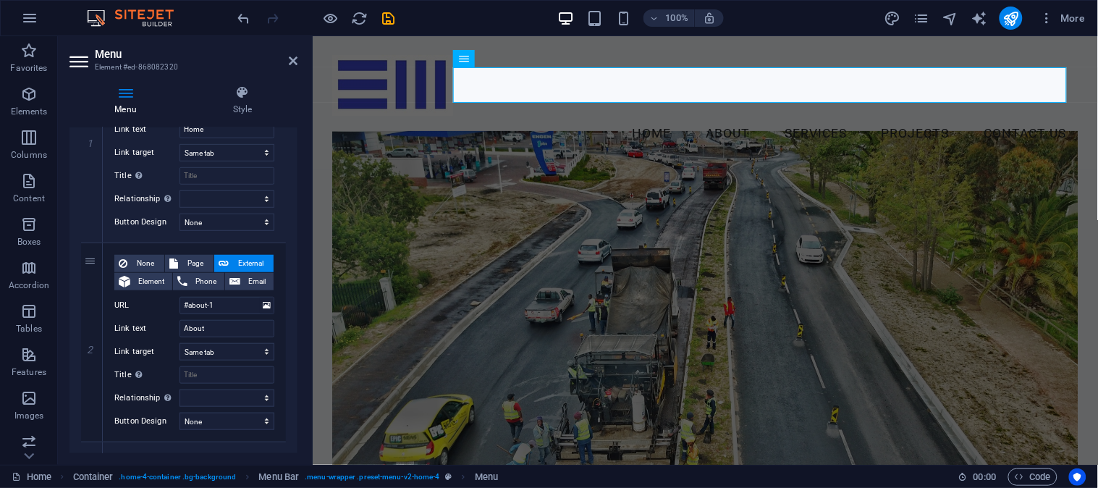
scroll to position [0, 0]
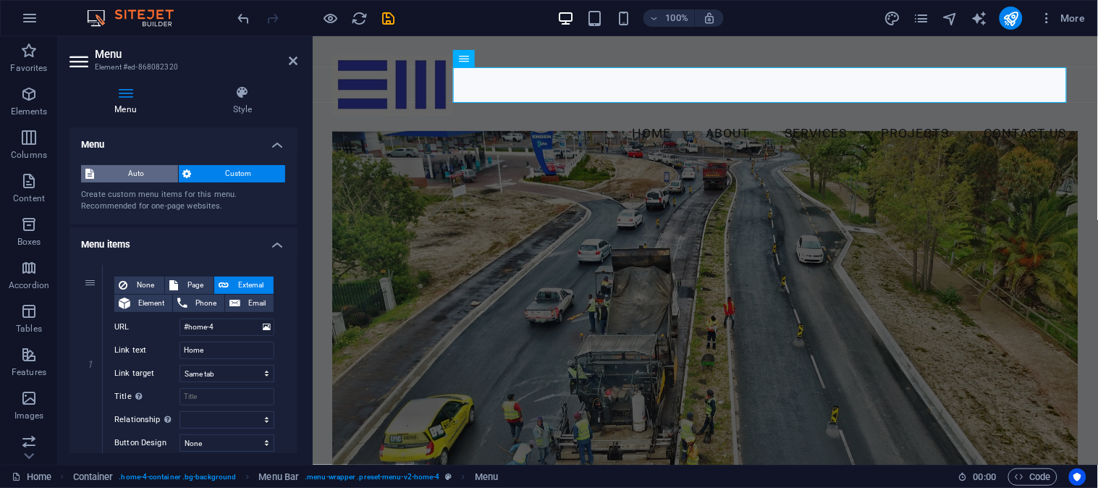
click at [117, 169] on span "Auto" at bounding box center [135, 173] width 75 height 17
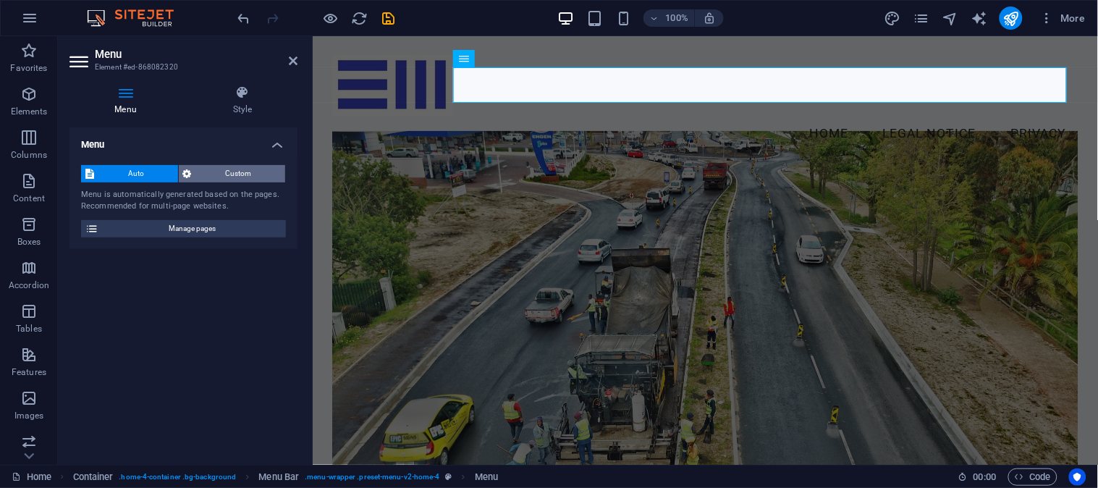
click at [190, 179] on icon at bounding box center [187, 173] width 9 height 17
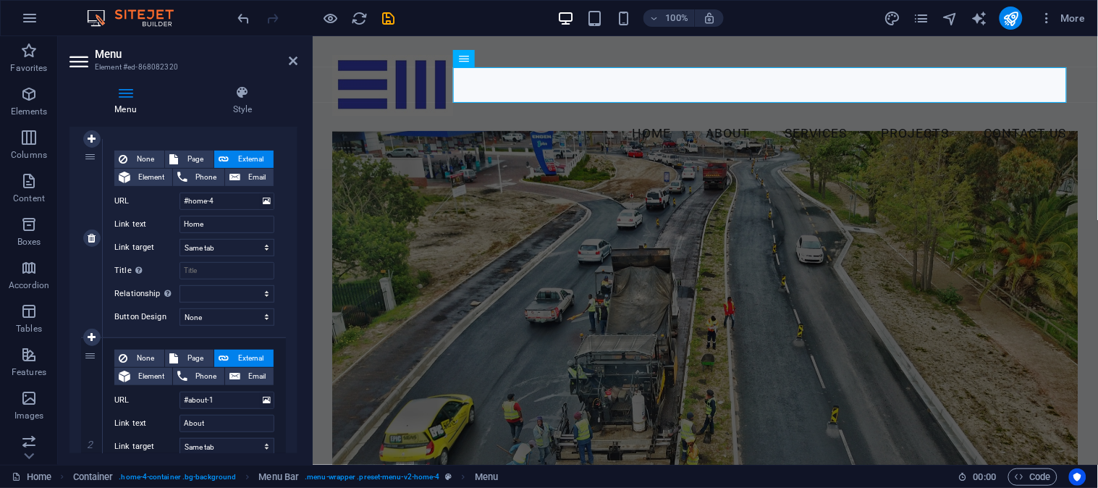
scroll to position [161, 0]
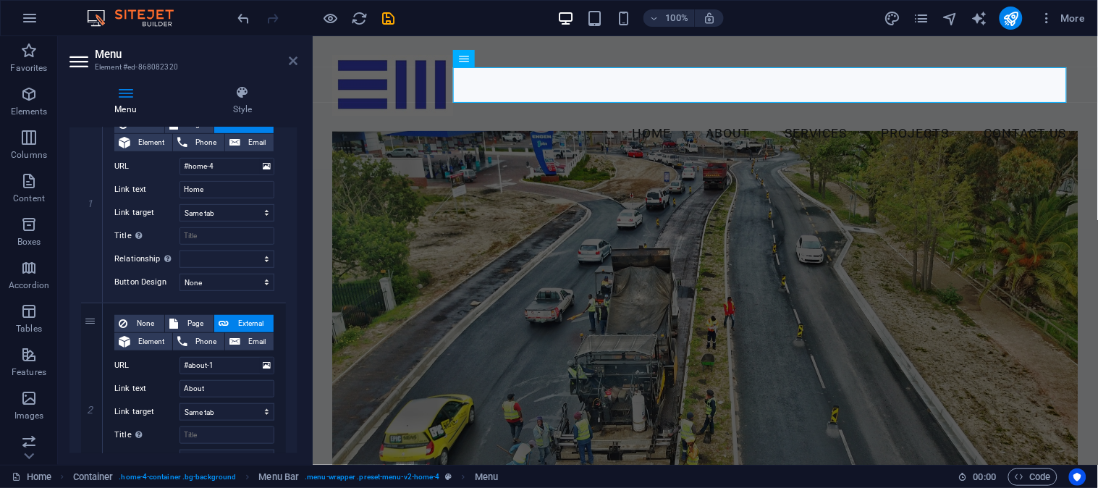
click at [291, 64] on icon at bounding box center [293, 61] width 9 height 12
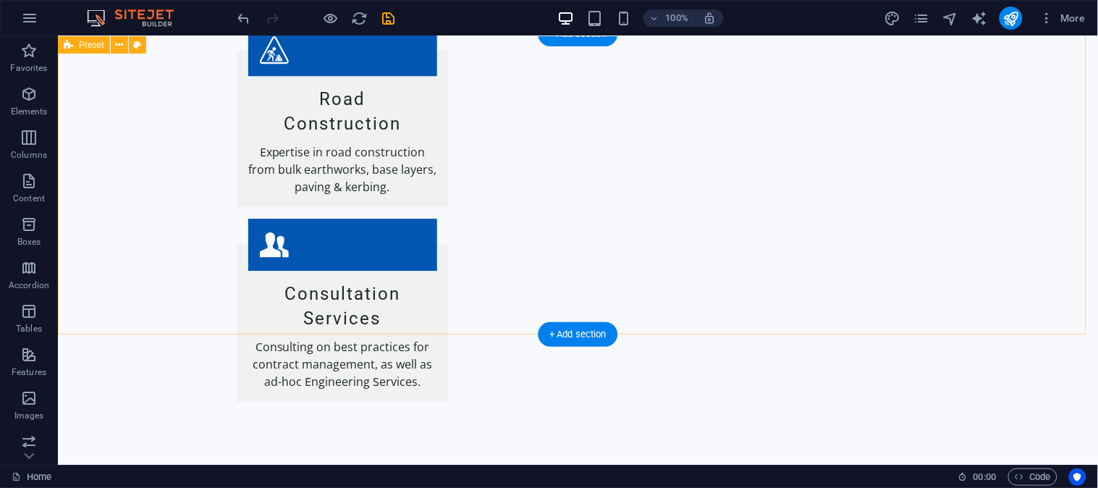
scroll to position [3136, 0]
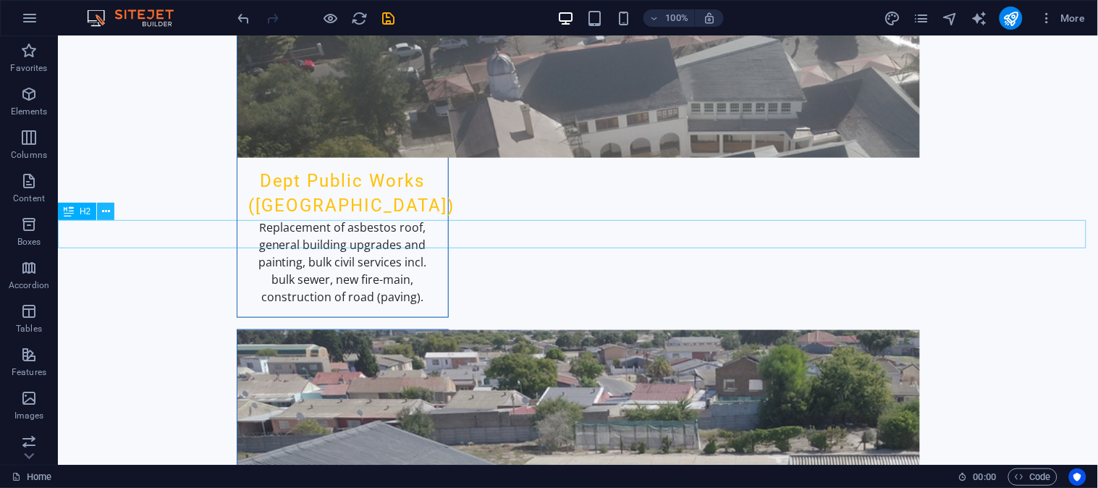
click at [106, 210] on icon at bounding box center [106, 211] width 8 height 15
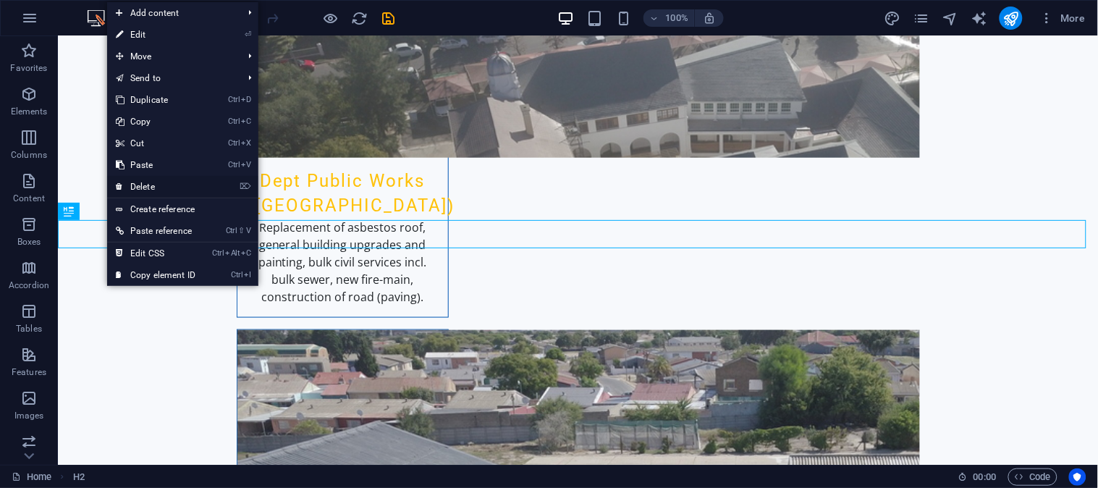
click at [142, 178] on link "⌦ Delete" at bounding box center [155, 187] width 97 height 22
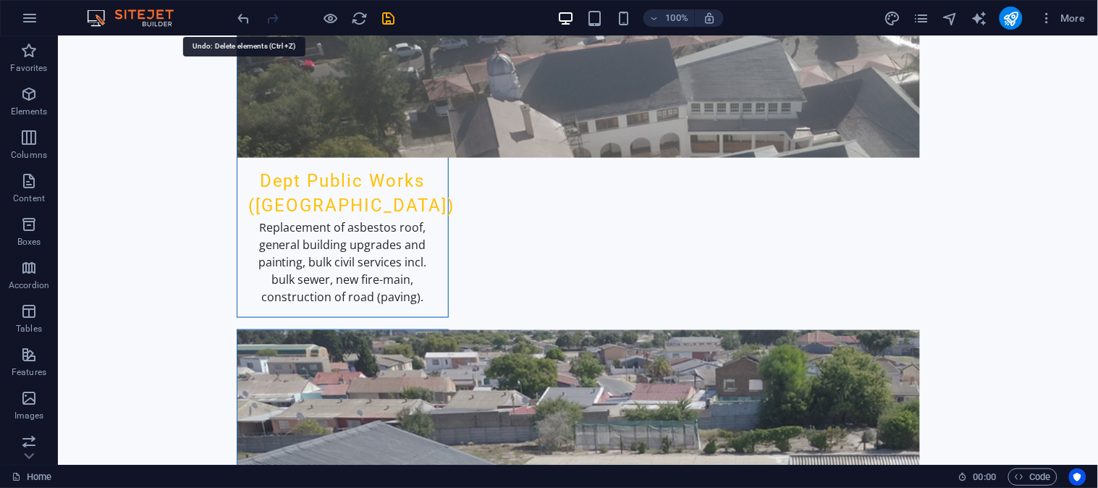
drag, startPoint x: 239, startPoint y: 22, endPoint x: 234, endPoint y: 16, distance: 8.3
click at [236, 20] on icon "undo" at bounding box center [244, 18] width 17 height 17
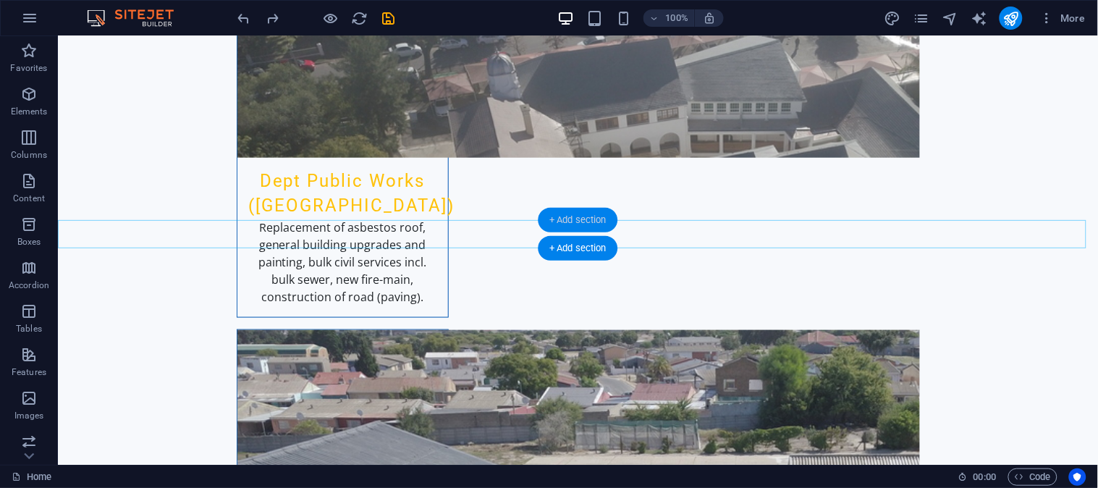
click at [541, 228] on div "+ Add section" at bounding box center [578, 220] width 80 height 25
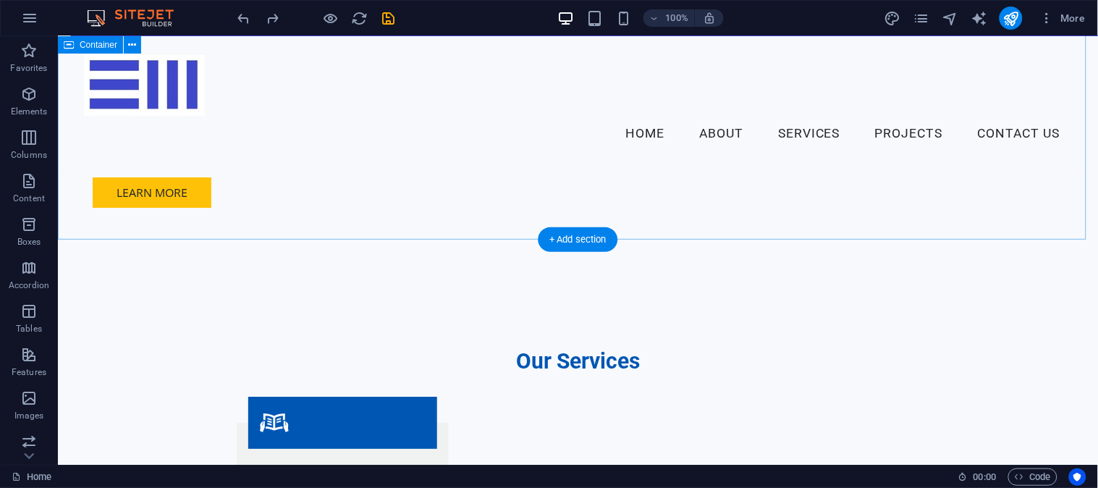
scroll to position [1188, 0]
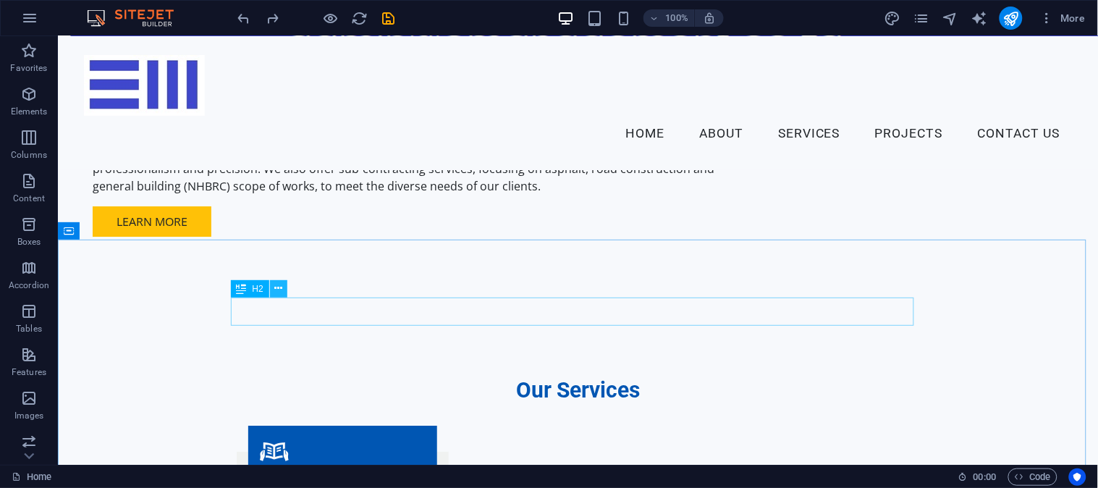
click at [279, 285] on icon at bounding box center [278, 288] width 8 height 15
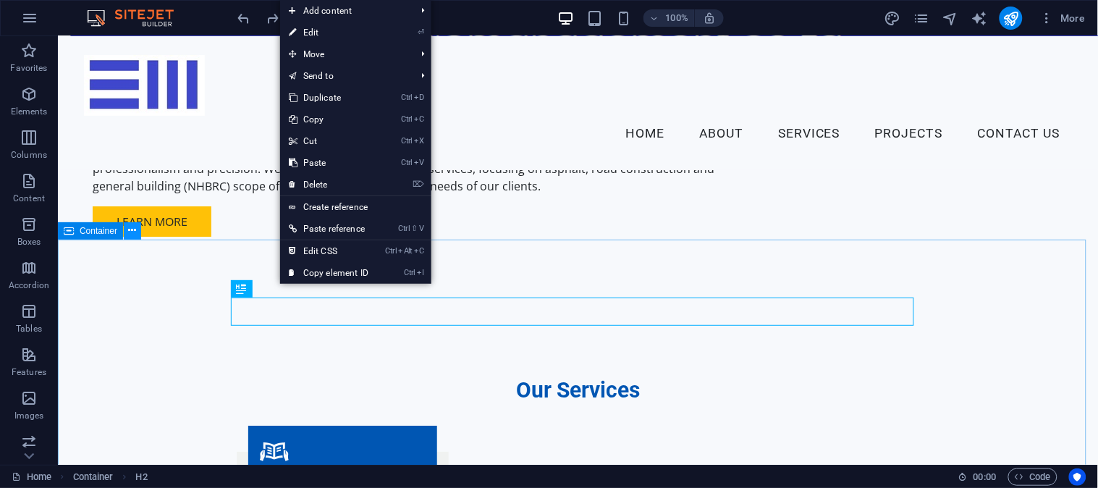
click at [130, 226] on icon at bounding box center [133, 230] width 8 height 15
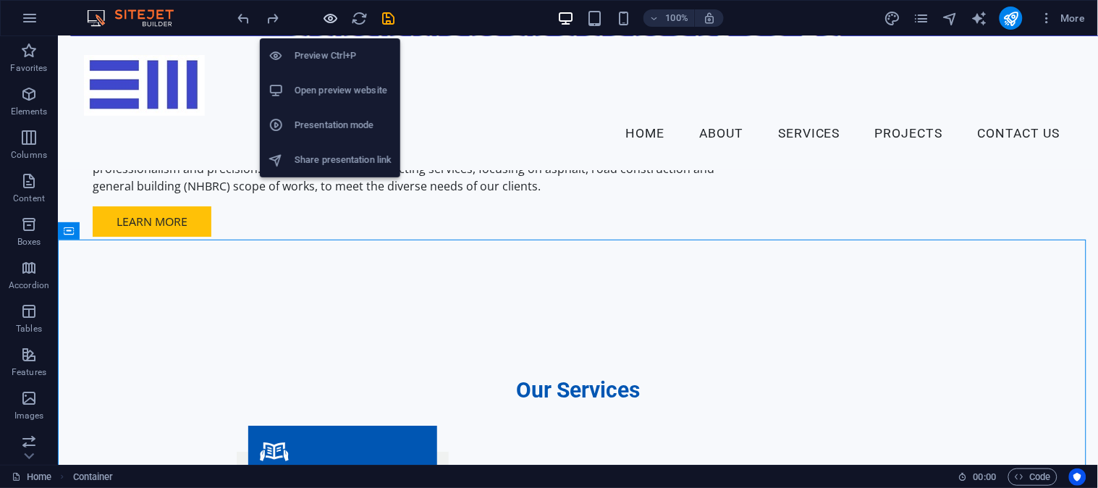
click at [334, 20] on icon "button" at bounding box center [331, 18] width 17 height 17
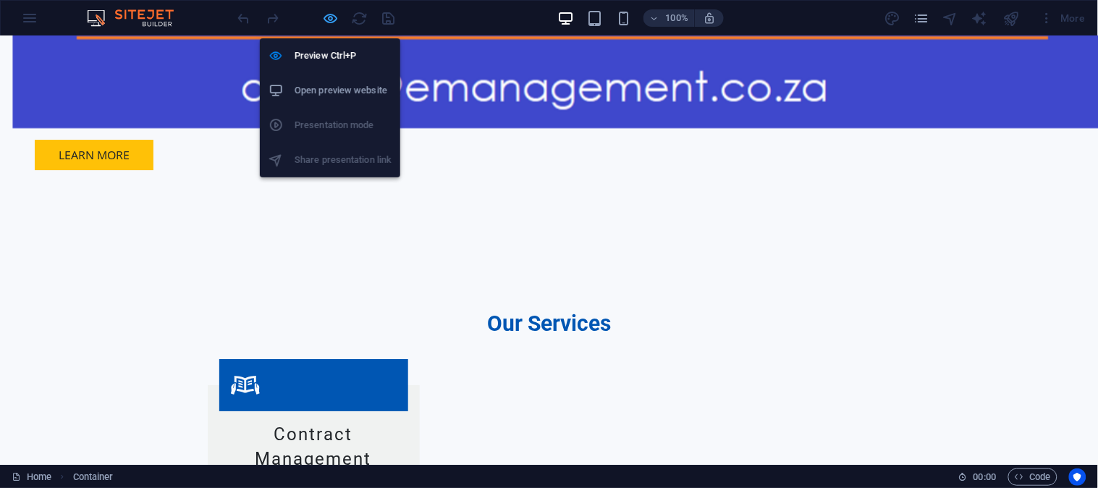
scroll to position [1286, 0]
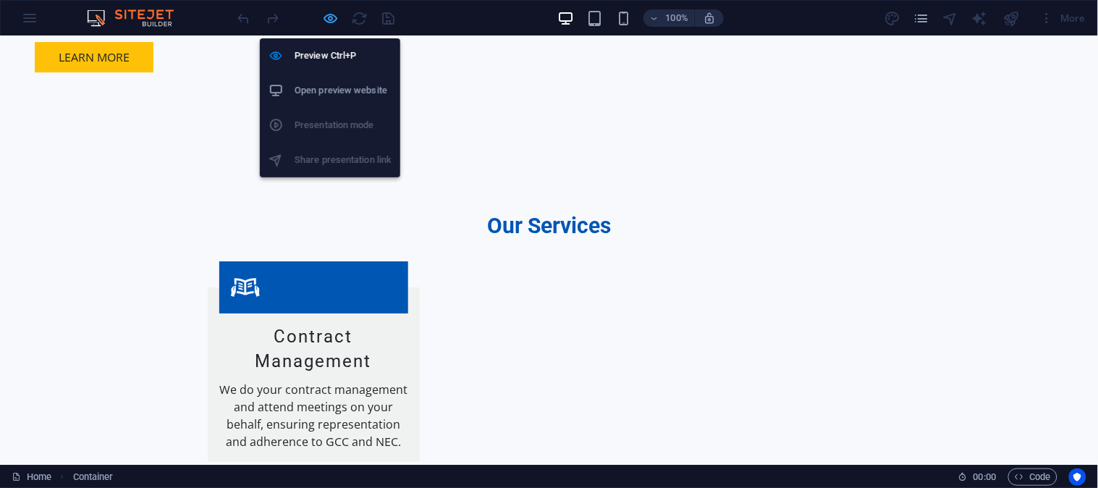
click at [329, 20] on icon "button" at bounding box center [331, 18] width 17 height 17
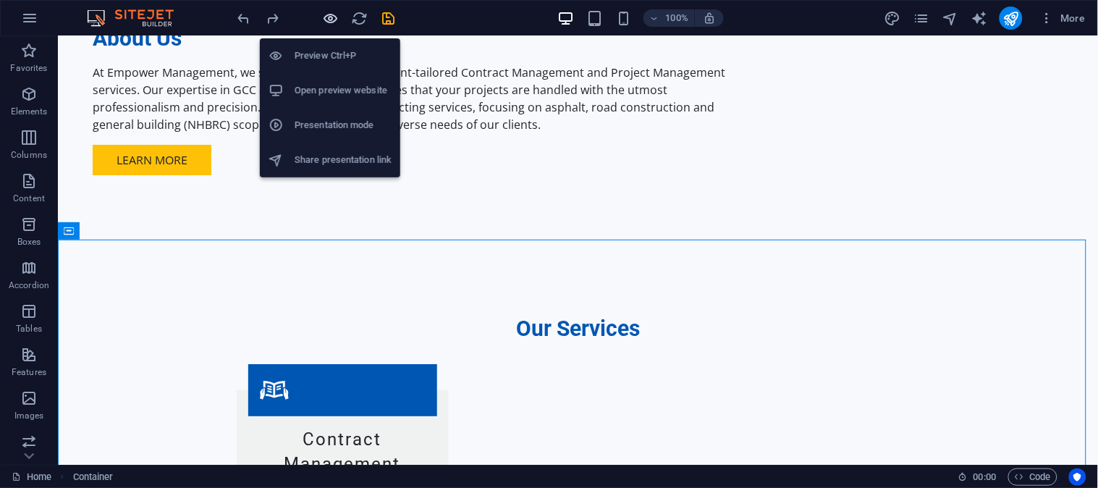
click at [329, 24] on icon "button" at bounding box center [331, 18] width 17 height 17
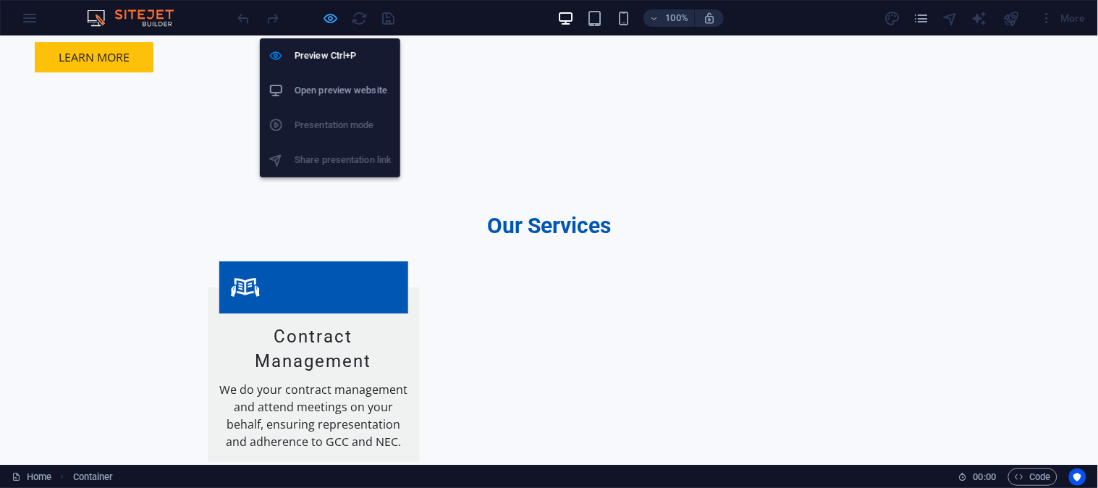
click at [329, 24] on icon "button" at bounding box center [331, 18] width 17 height 17
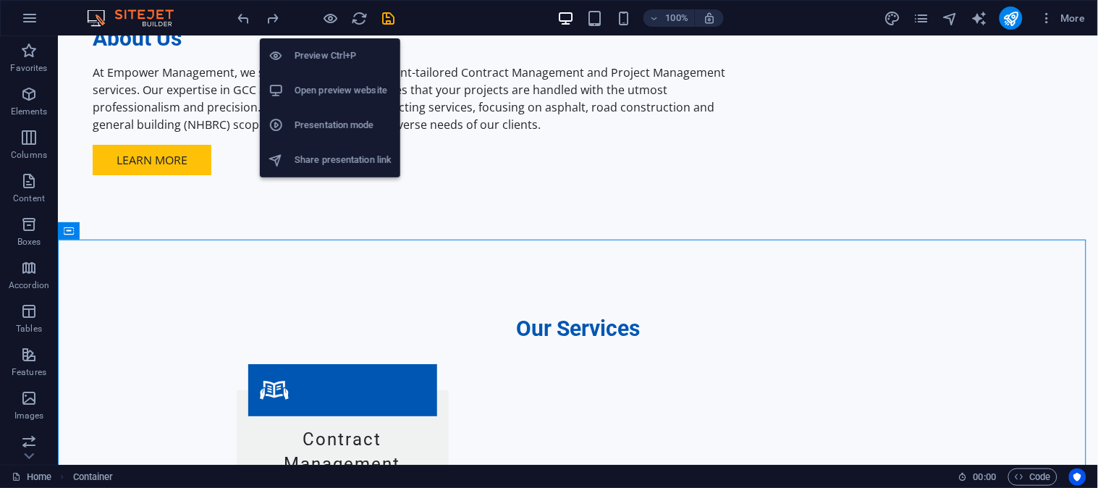
click at [318, 87] on h6 "Open preview website" at bounding box center [343, 90] width 97 height 17
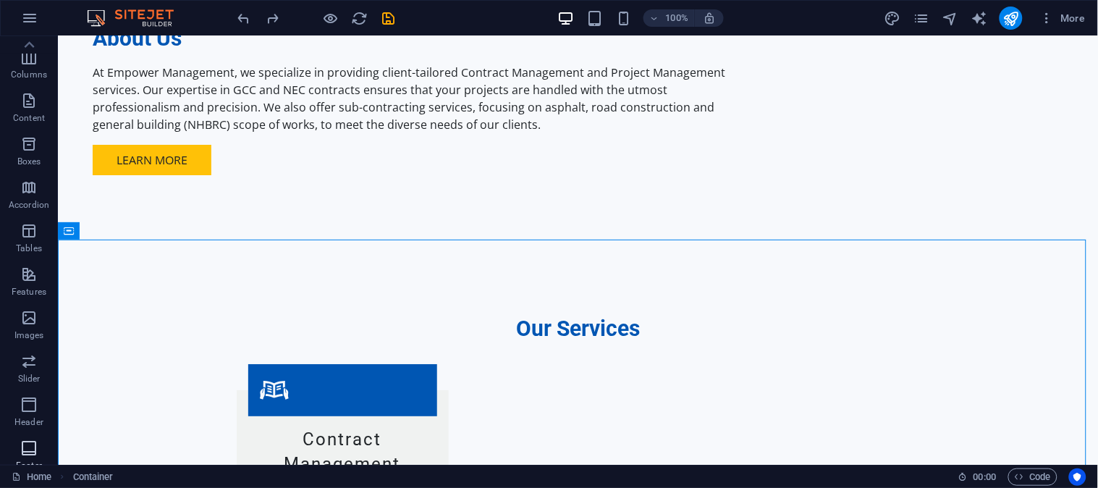
scroll to position [0, 0]
click at [34, 88] on icon "button" at bounding box center [28, 93] width 17 height 17
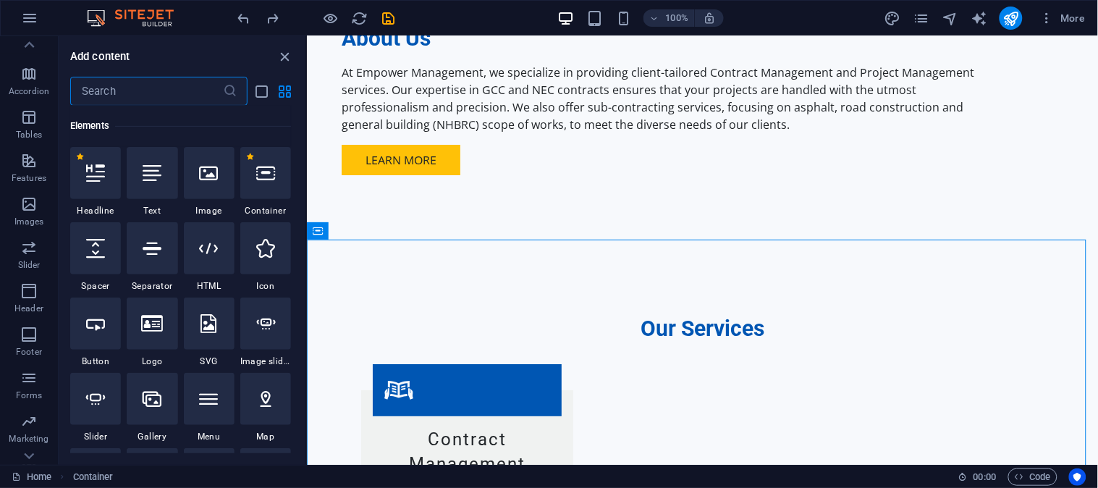
scroll to position [222, 0]
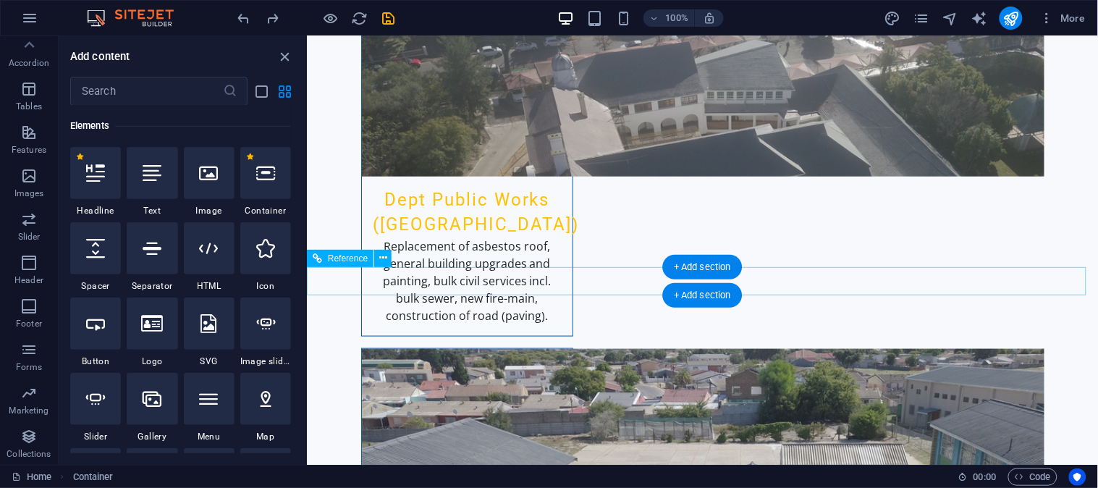
scroll to position [3136, 0]
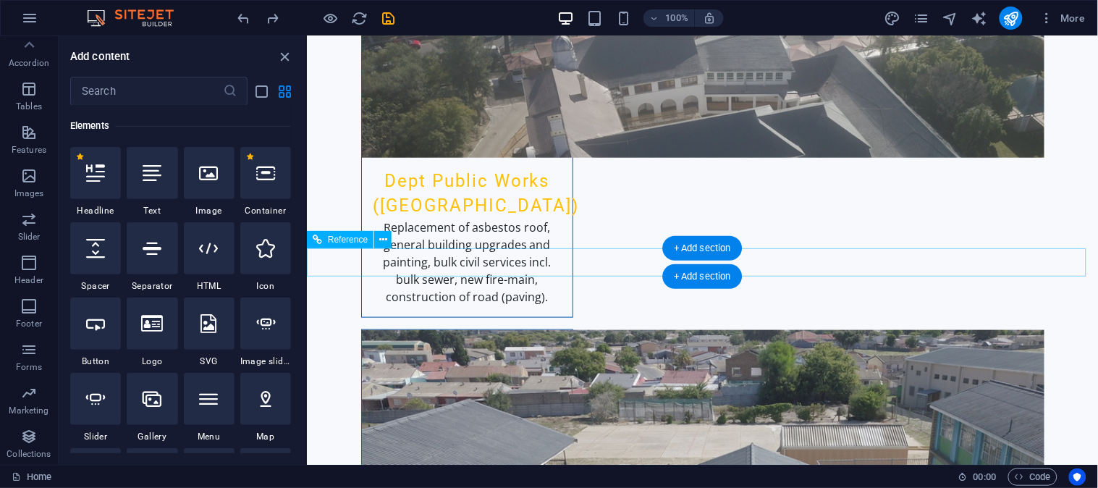
click at [378, 241] on button at bounding box center [382, 239] width 17 height 17
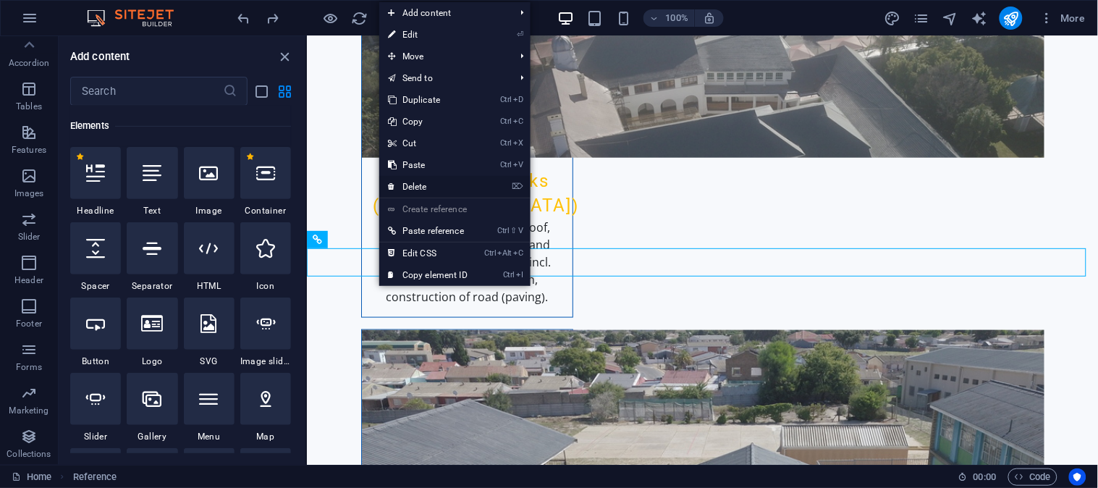
click at [428, 184] on link "⌦ Delete" at bounding box center [427, 187] width 97 height 22
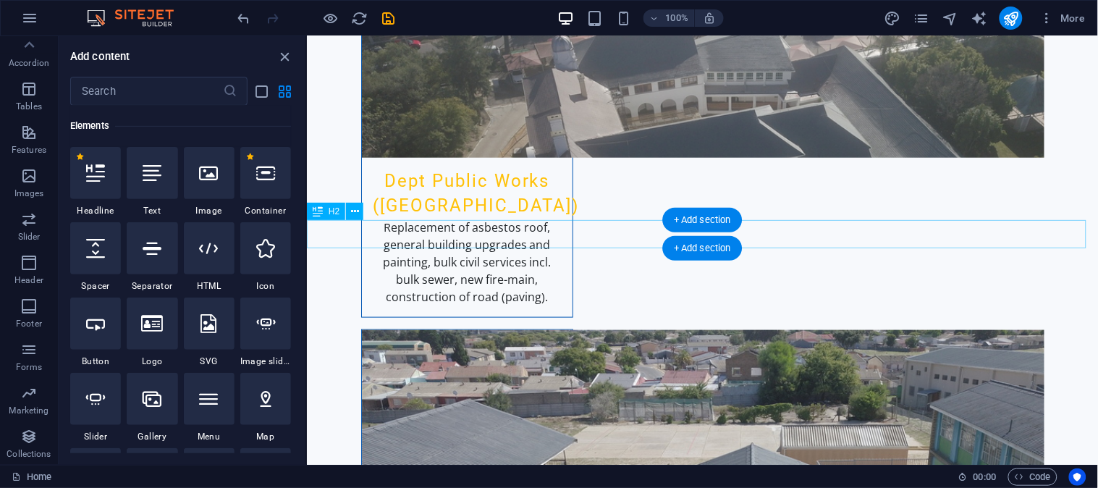
click at [347, 214] on button at bounding box center [354, 211] width 17 height 17
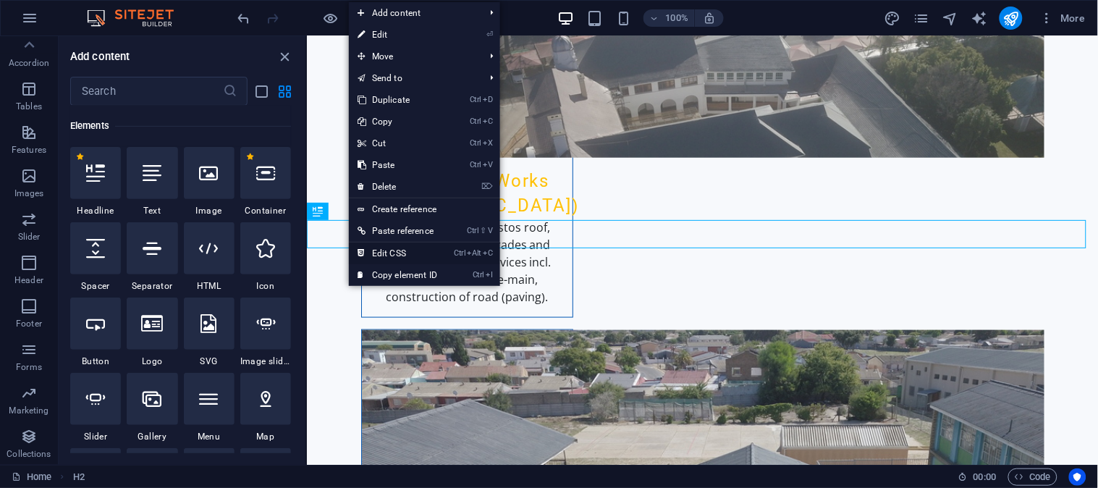
click at [410, 255] on link "Ctrl Alt C Edit CSS" at bounding box center [397, 253] width 97 height 22
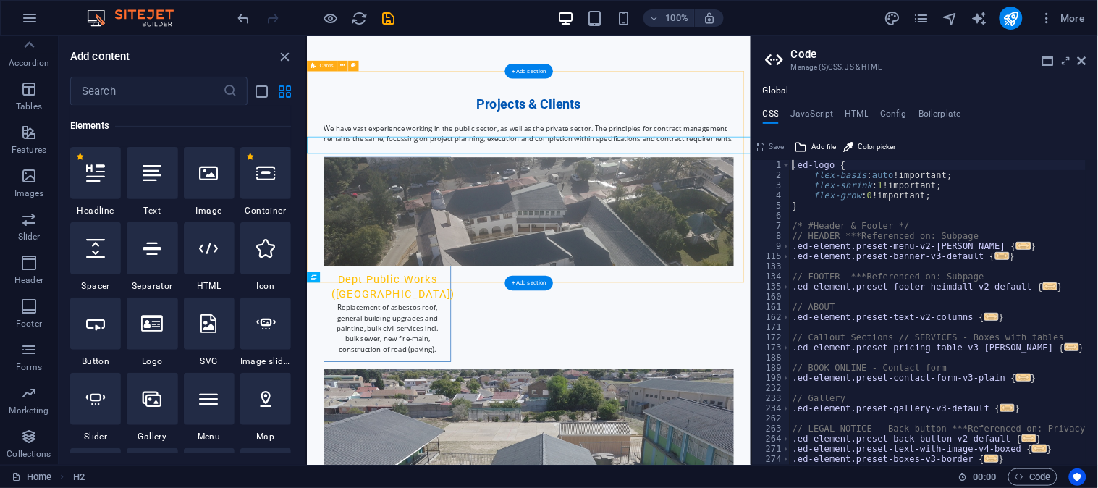
scroll to position [3153, 0]
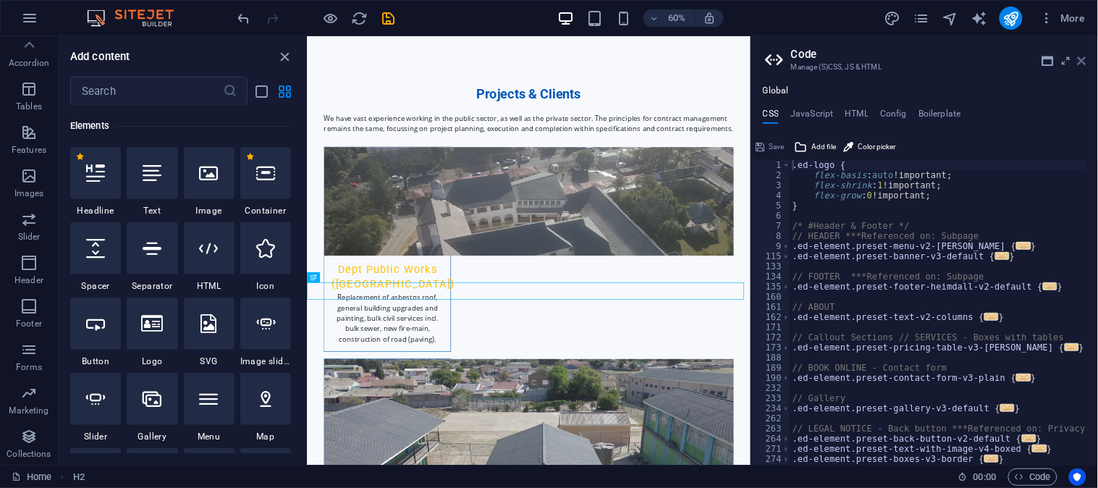
click at [1083, 61] on icon at bounding box center [1082, 61] width 9 height 12
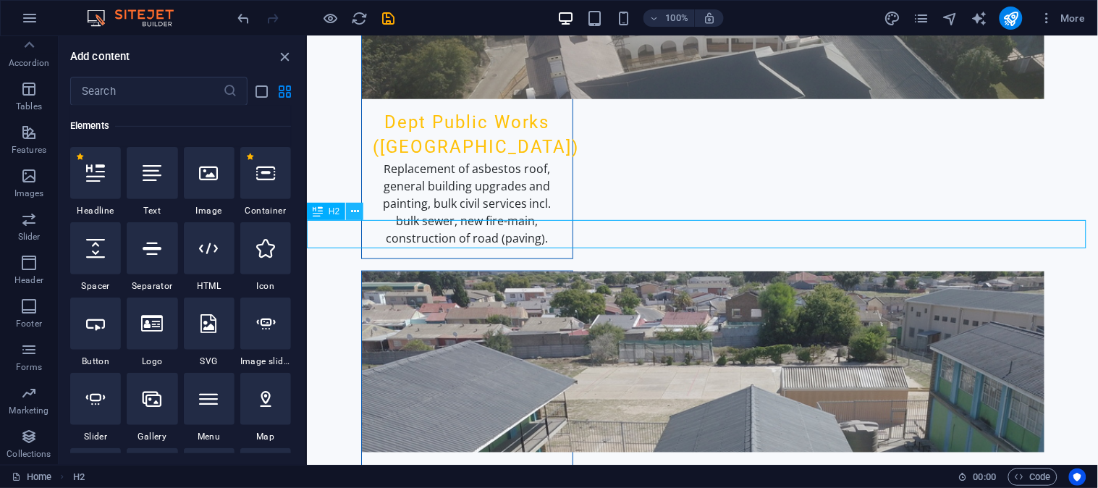
click at [360, 207] on button at bounding box center [354, 211] width 17 height 17
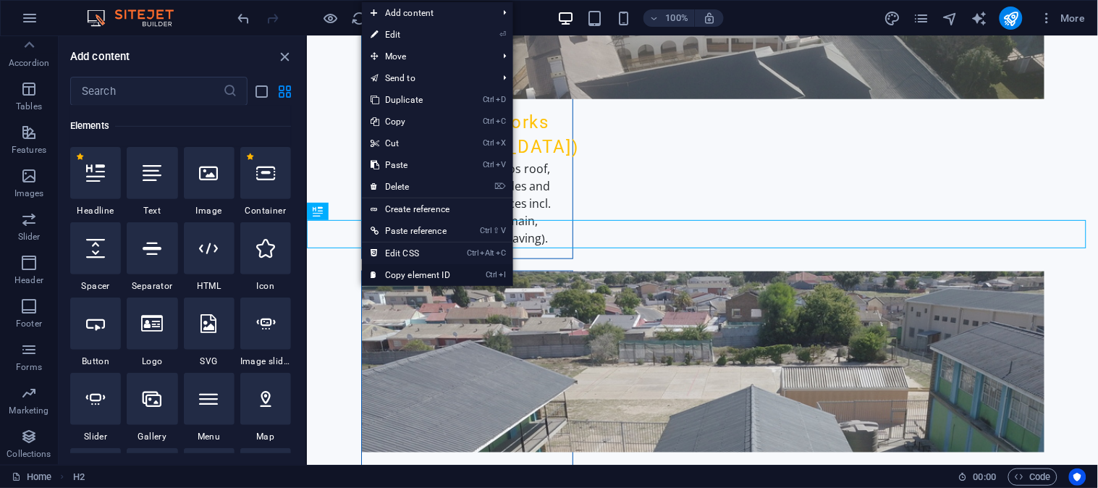
click at [427, 271] on link "Ctrl I Copy element ID" at bounding box center [410, 275] width 97 height 22
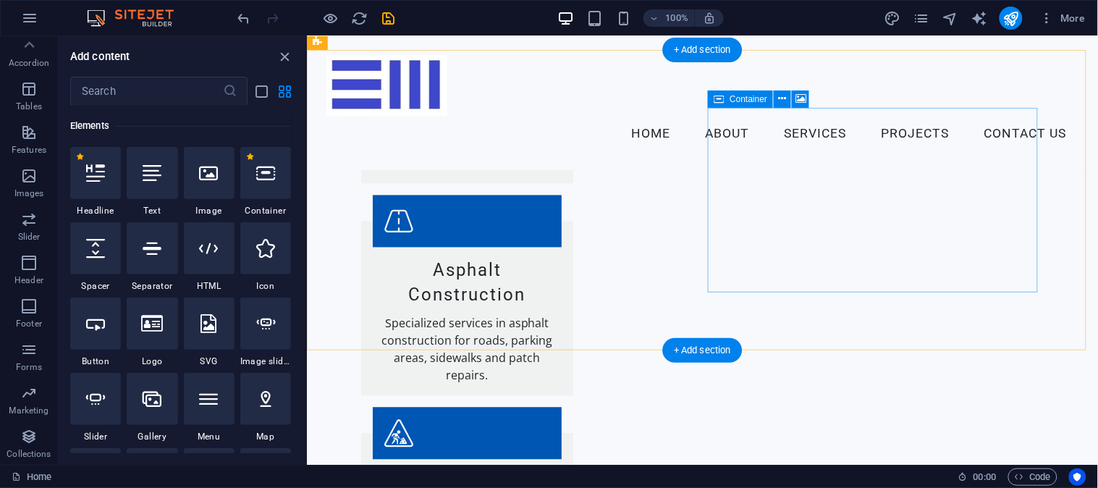
scroll to position [1590, 0]
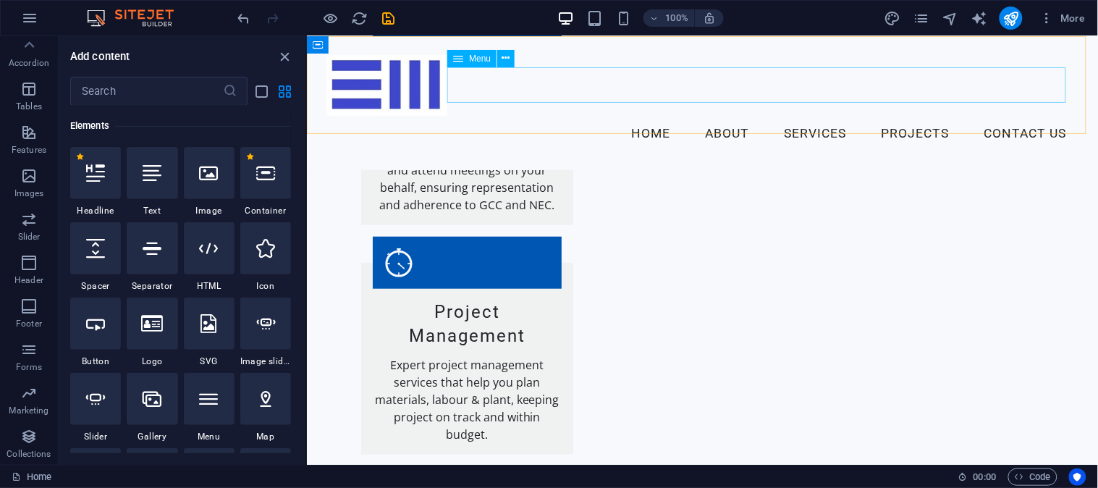
click at [1024, 115] on nav "Home About Services Projects Contact Us" at bounding box center [701, 133] width 751 height 36
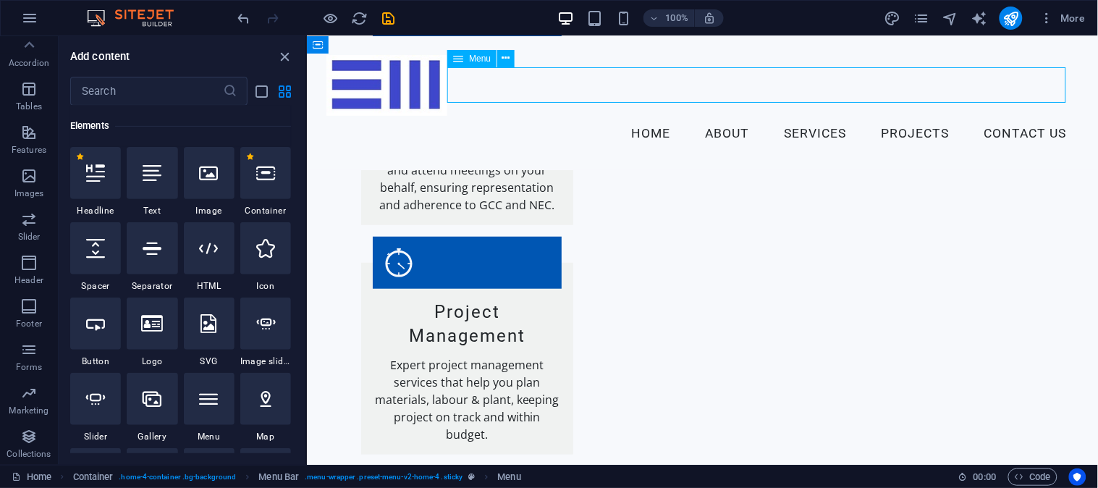
click at [1024, 115] on nav "Home About Services Projects Contact Us" at bounding box center [701, 133] width 751 height 36
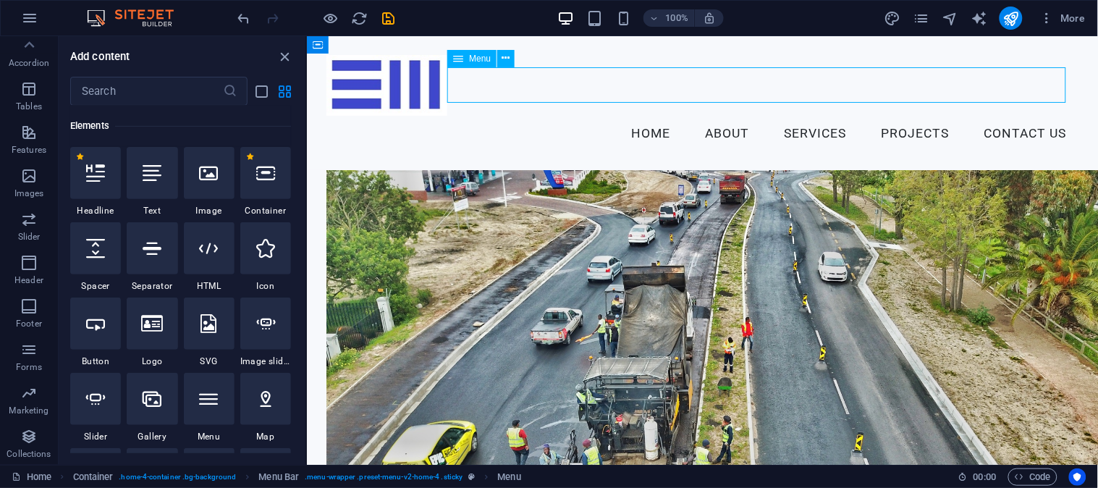
select select
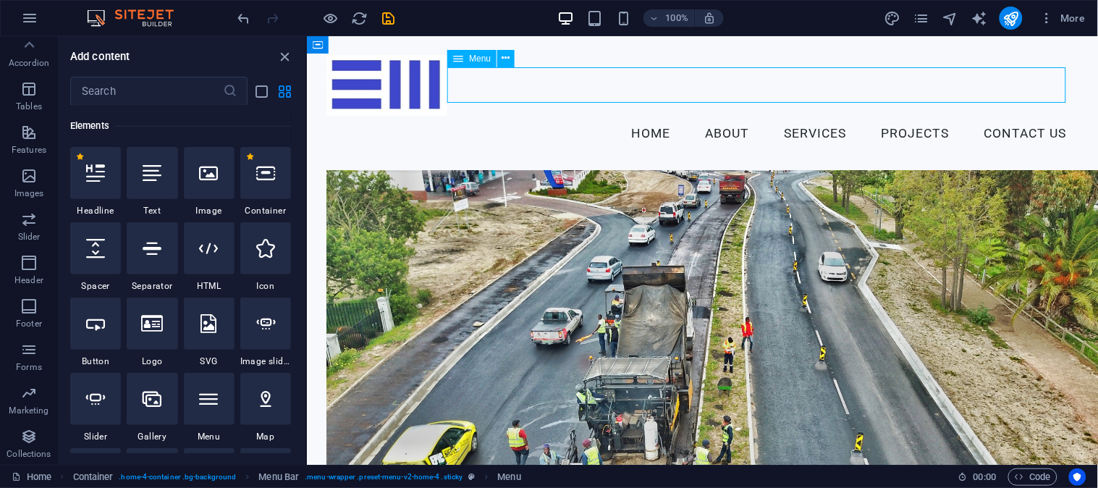
select select
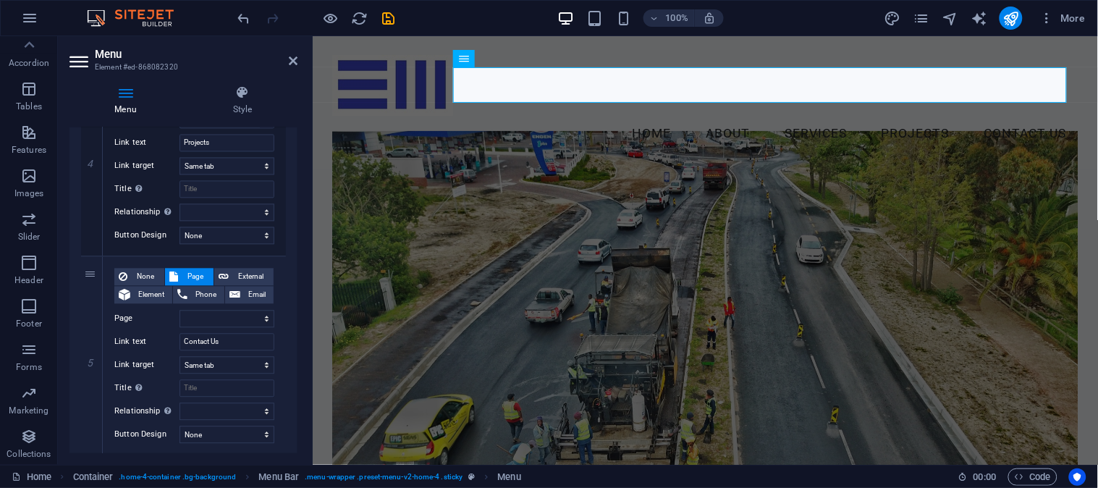
scroll to position [845, 0]
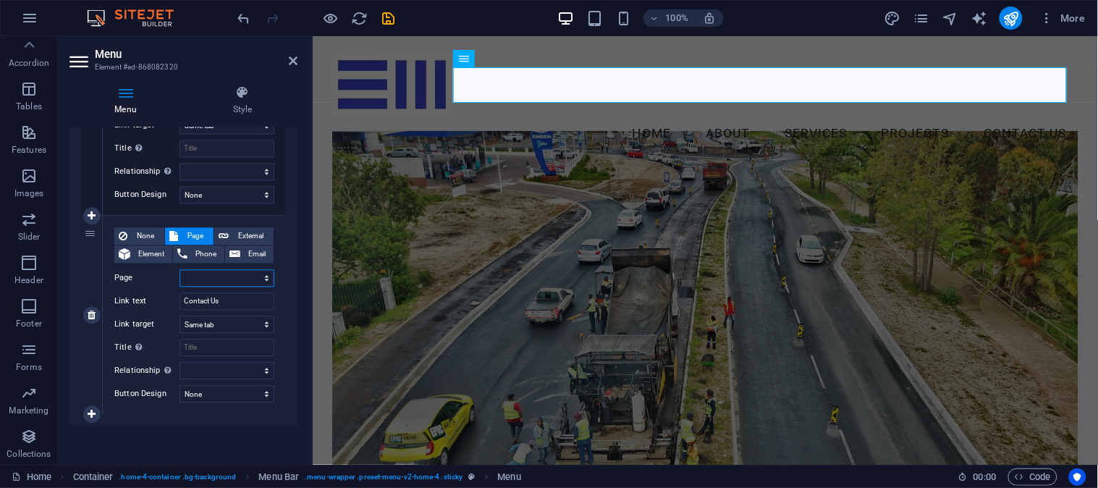
click at [211, 276] on select "Home Subpage Legal Notice Privacy" at bounding box center [226, 277] width 95 height 17
click at [215, 276] on select "Home Subpage Legal Notice Privacy" at bounding box center [226, 277] width 95 height 17
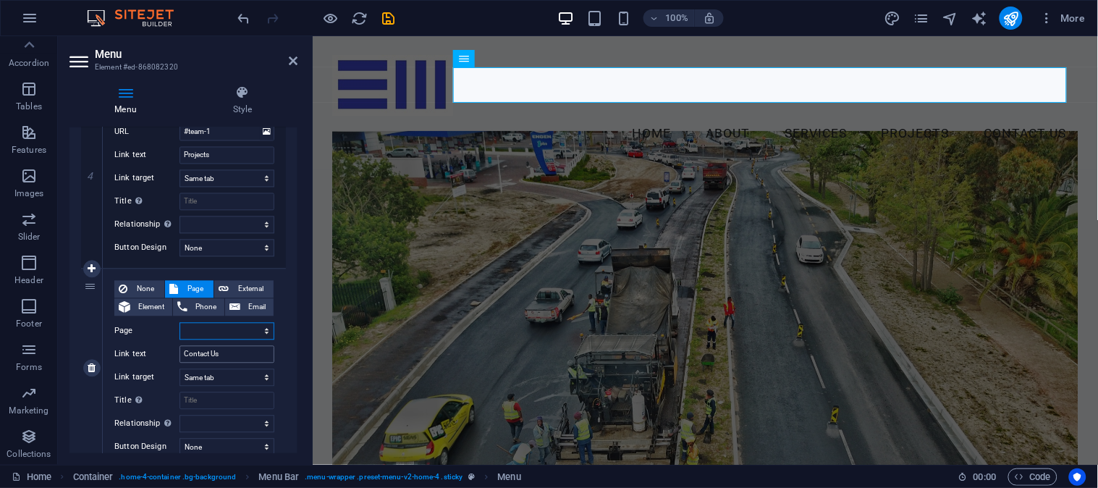
scroll to position [765, 0]
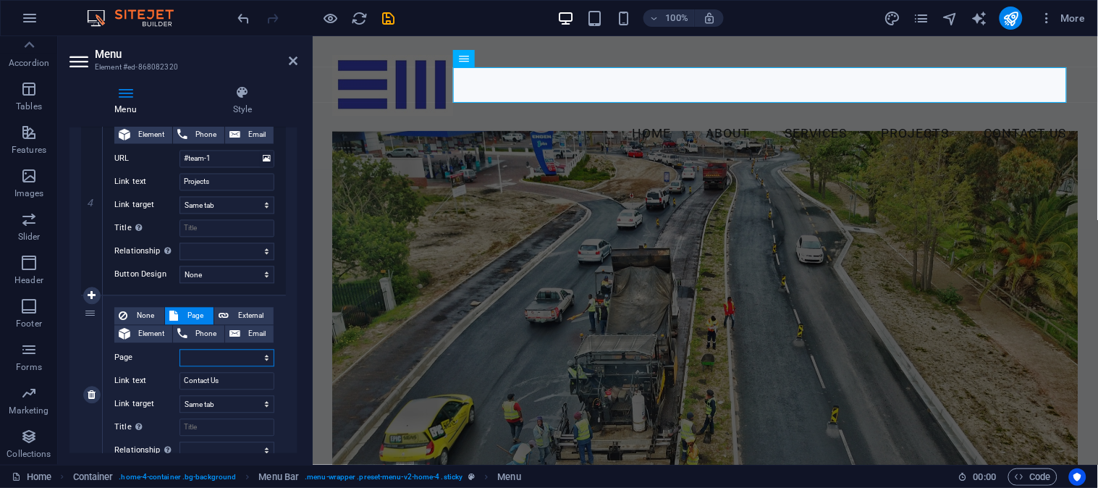
click at [208, 357] on select "Home Subpage Legal Notice Privacy" at bounding box center [226, 358] width 95 height 17
select select "1"
click at [179, 350] on select "Home Subpage Legal Notice Privacy" at bounding box center [226, 358] width 95 height 17
select select
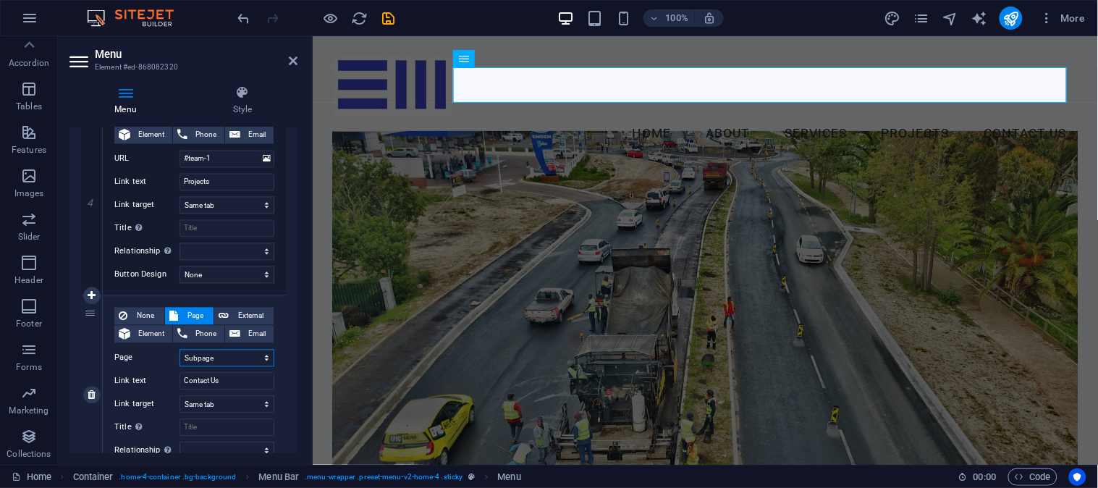
select select
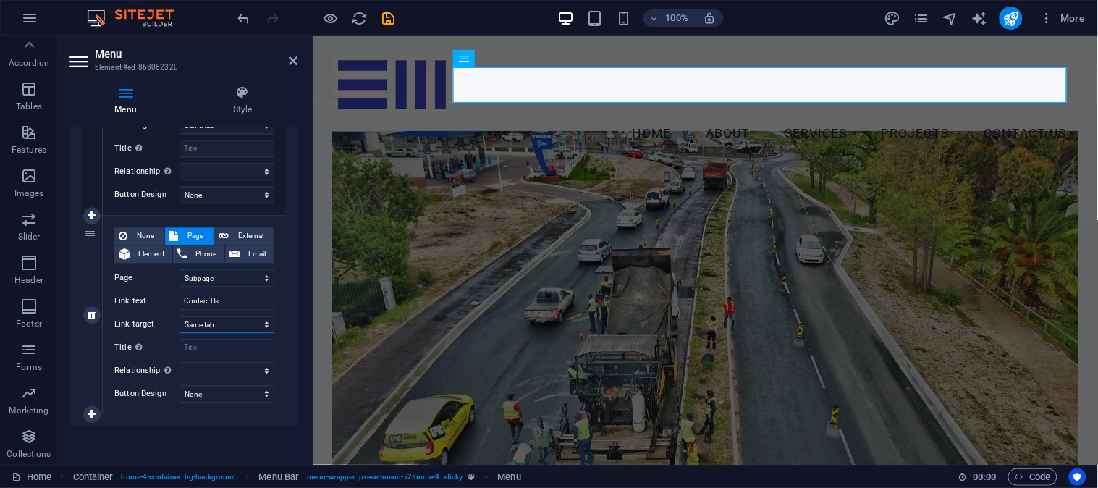
drag, startPoint x: 214, startPoint y: 328, endPoint x: 227, endPoint y: 321, distance: 15.2
click at [214, 328] on select "New tab Same tab Overlay" at bounding box center [226, 324] width 95 height 17
click at [227, 321] on select "New tab Same tab Overlay" at bounding box center [226, 324] width 95 height 17
click at [253, 371] on select "alternate author bookmark external help license next nofollow noreferrer noopen…" at bounding box center [226, 370] width 95 height 17
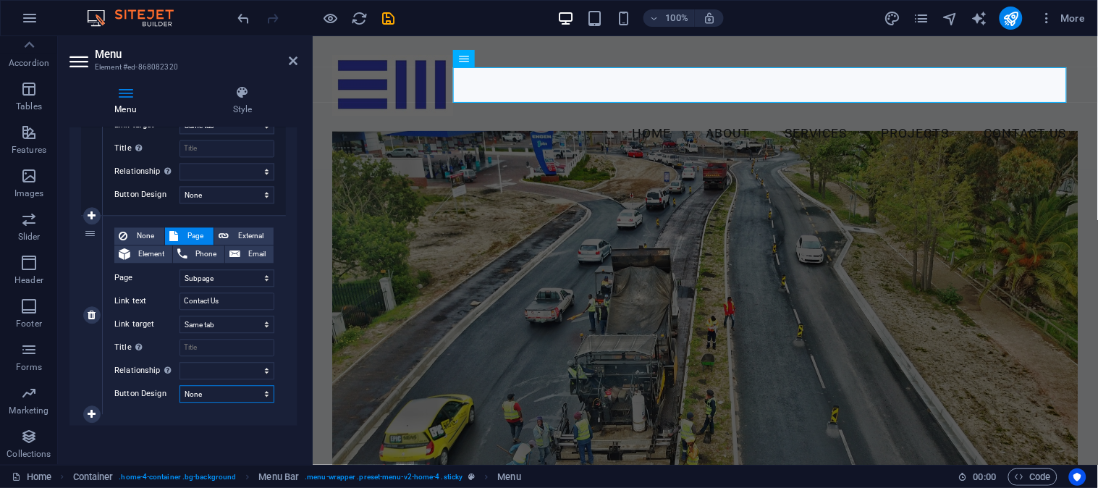
click at [261, 394] on select "None Default Primary Secondary" at bounding box center [226, 393] width 95 height 17
click at [258, 373] on select "alternate author bookmark external help license next nofollow noreferrer noopen…" at bounding box center [226, 370] width 95 height 17
click at [254, 344] on input "Title Additional link description, should not be the same as the link text. The…" at bounding box center [226, 347] width 95 height 17
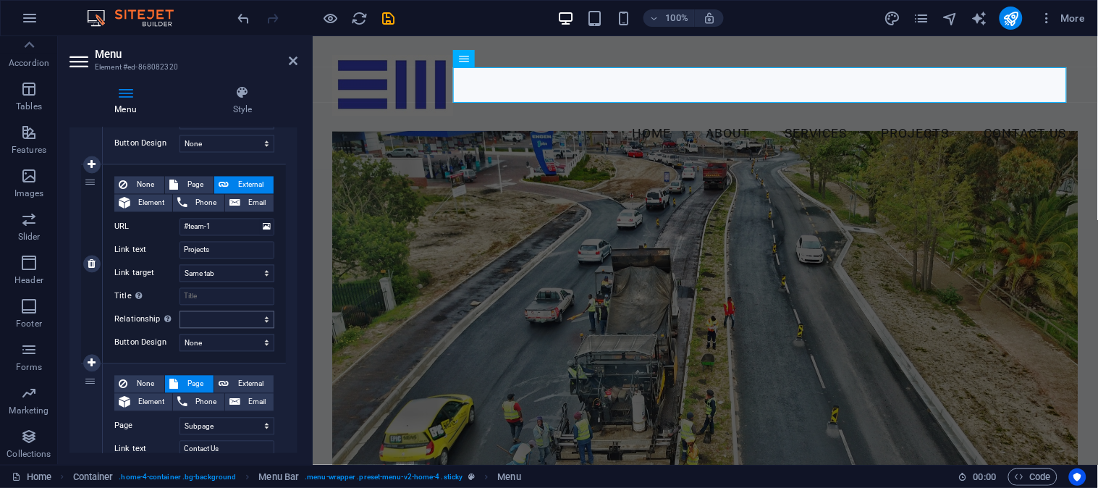
scroll to position [685, 0]
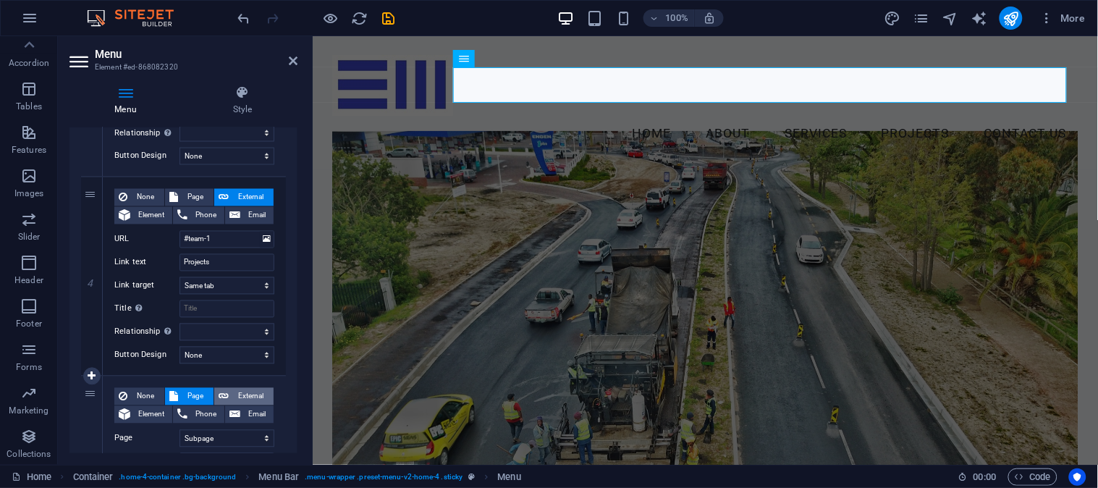
click at [235, 393] on span "External" at bounding box center [251, 396] width 36 height 17
select select
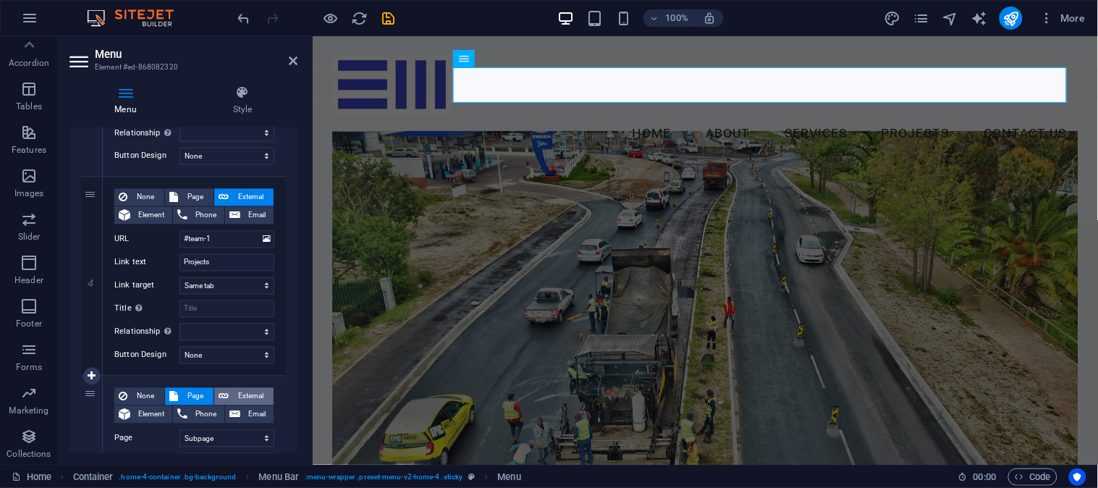
select select "blank"
select select
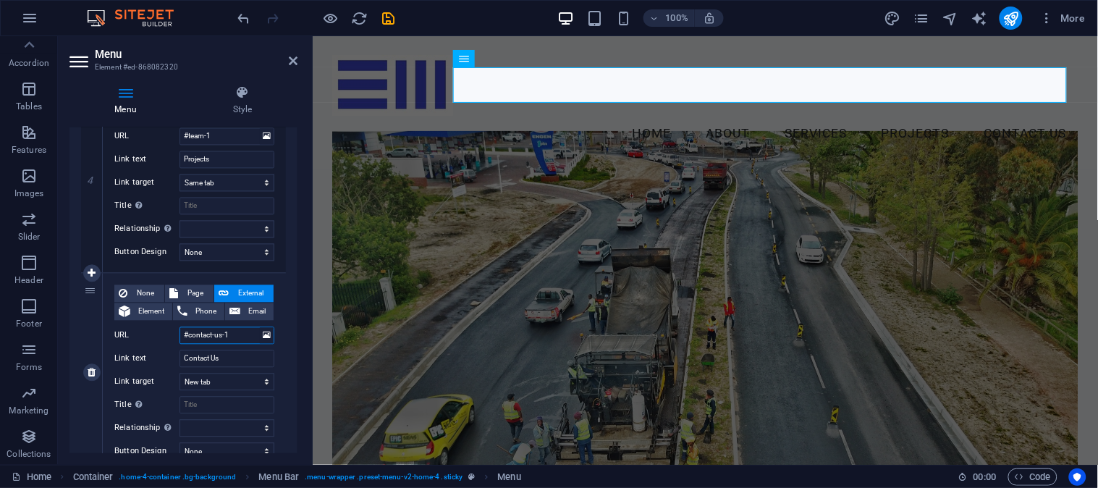
scroll to position [765, 0]
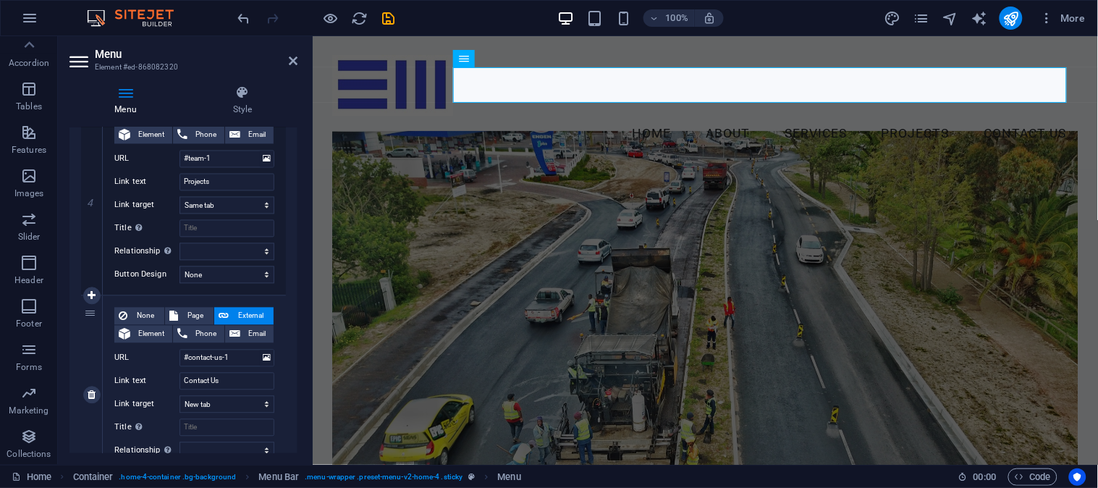
click at [237, 414] on div "None Page External Element Phone Email Page Home Subpage Legal Notice Privacy E…" at bounding box center [194, 384] width 160 height 152
click at [235, 409] on select "New tab Same tab Overlay" at bounding box center [226, 404] width 95 height 17
select select
click at [179, 396] on select "New tab Same tab Overlay" at bounding box center [226, 404] width 95 height 17
select select
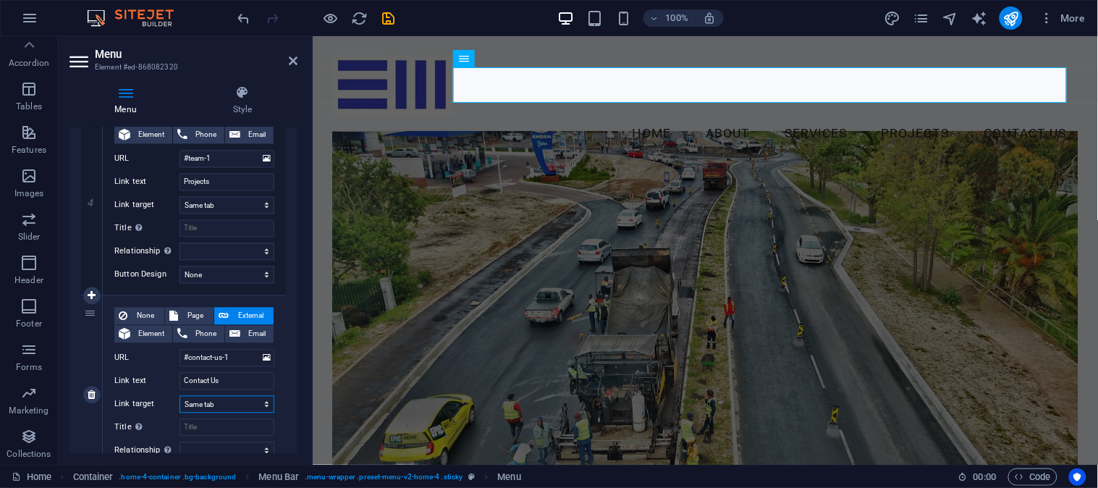
select select
click at [266, 358] on icon at bounding box center [267, 358] width 8 height 16
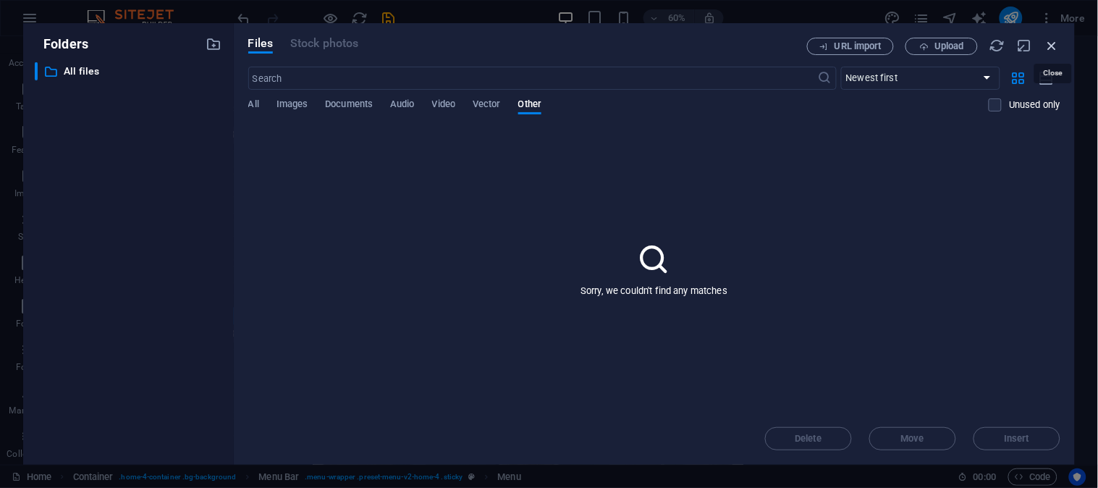
click at [1054, 45] on icon "button" at bounding box center [1052, 46] width 16 height 16
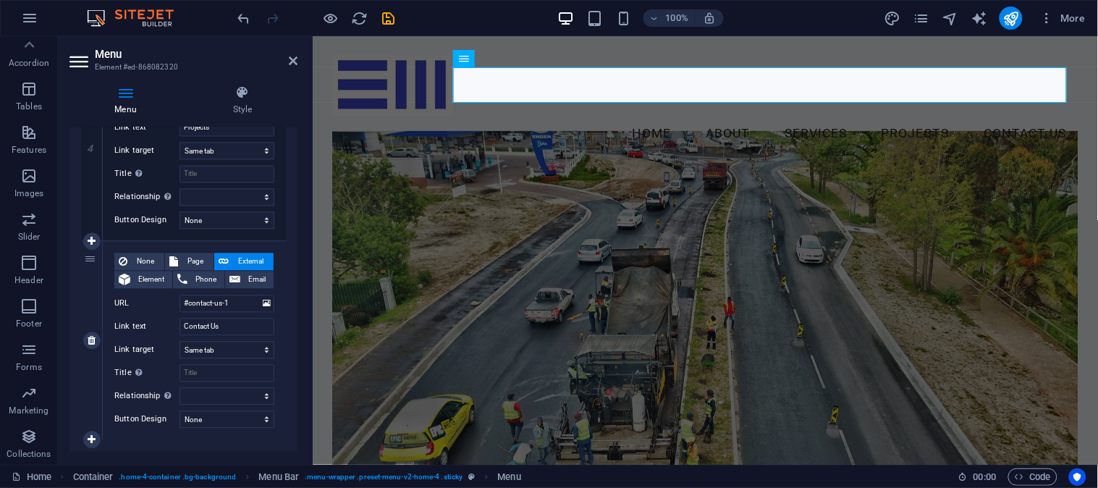
scroll to position [845, 0]
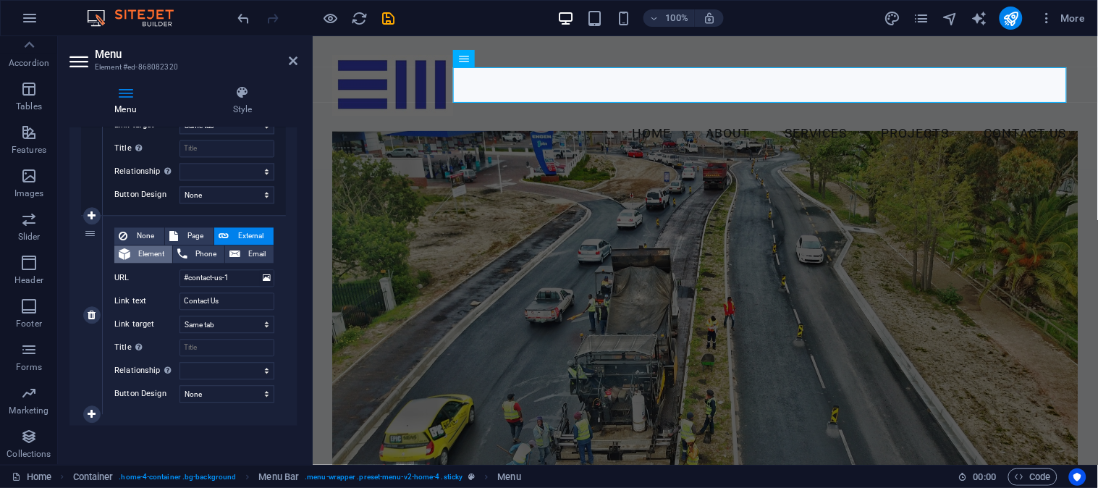
click at [152, 250] on span "Element" at bounding box center [151, 253] width 33 height 17
select select
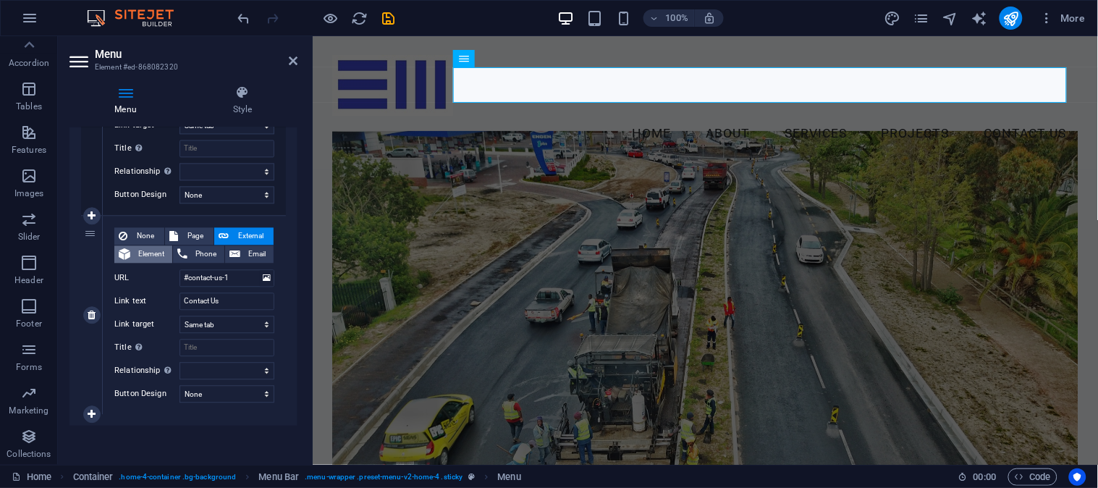
select select
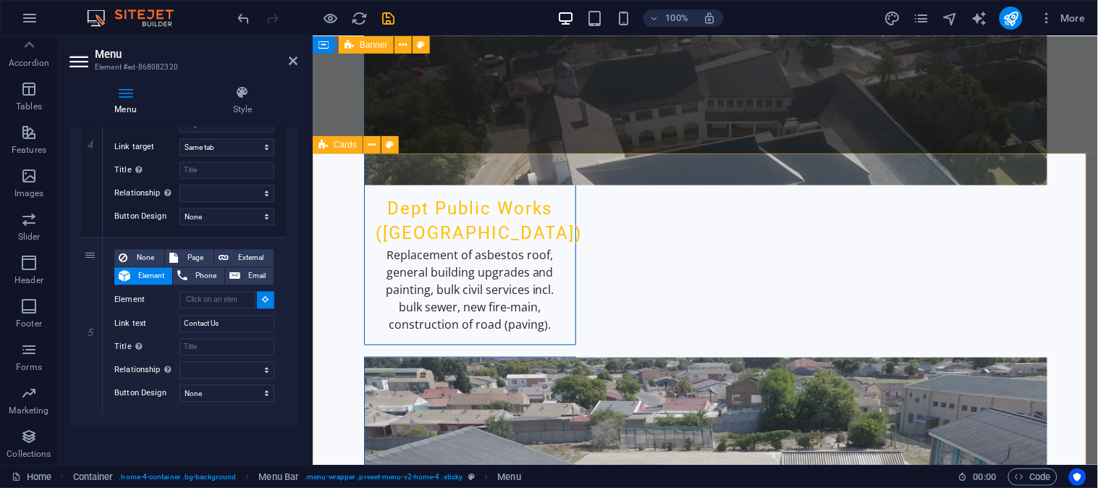
scroll to position [3195, 0]
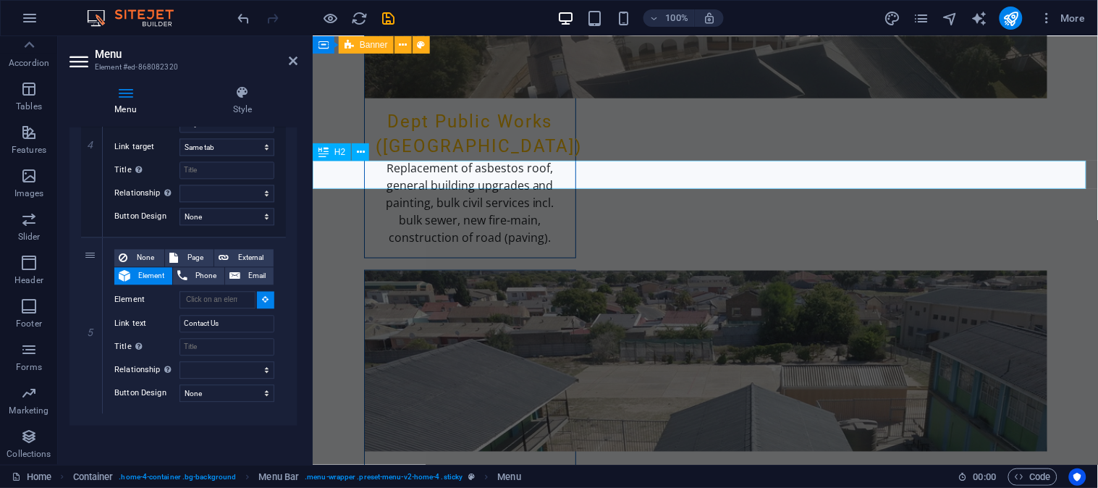
select select
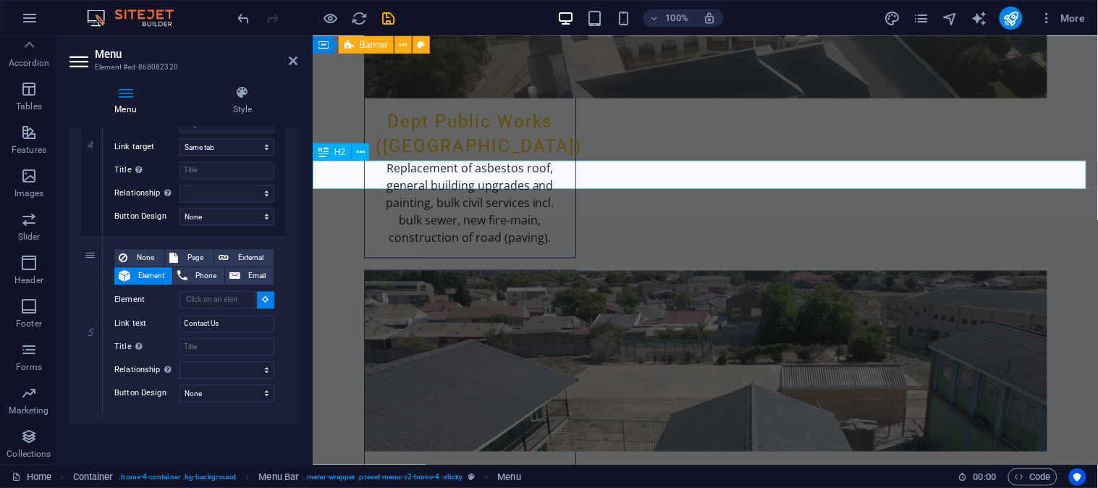
type input "#ed-900060724"
select select
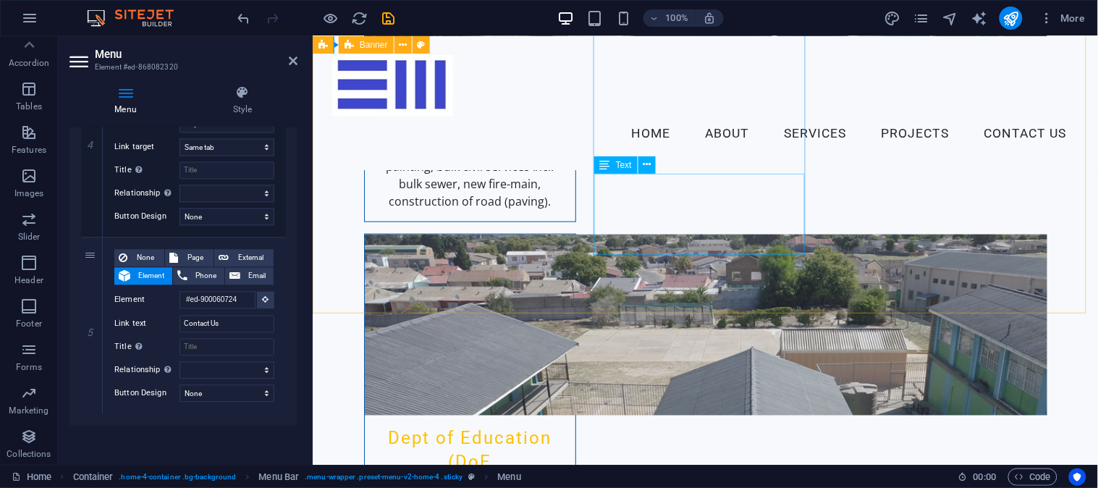
scroll to position [0, 0]
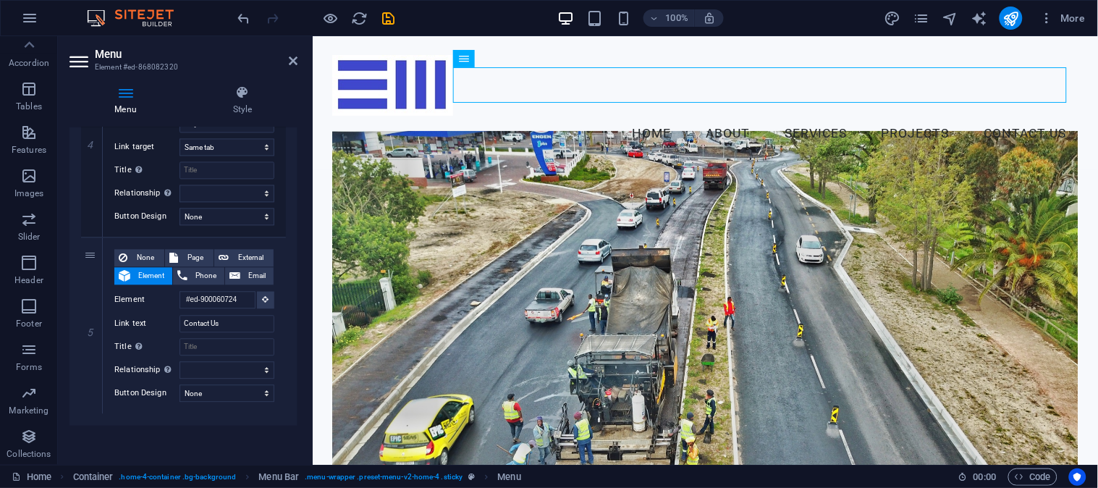
click at [287, 54] on h2 "Menu" at bounding box center [196, 54] width 203 height 13
click at [392, 19] on icon "save" at bounding box center [389, 18] width 17 height 17
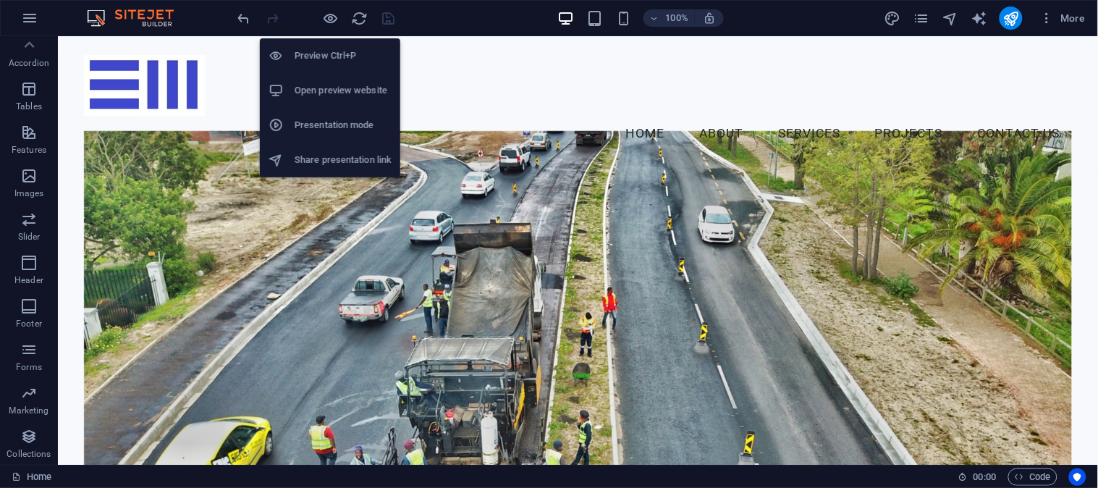
click at [358, 83] on h6 "Open preview website" at bounding box center [343, 90] width 97 height 17
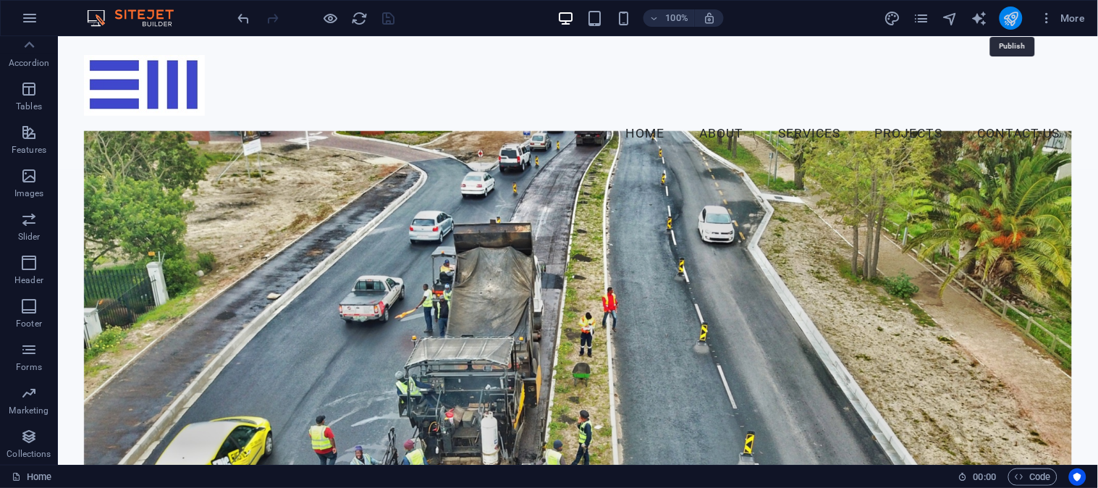
click at [1012, 22] on icon "publish" at bounding box center [1010, 18] width 17 height 17
